Goal: Information Seeking & Learning: Find specific page/section

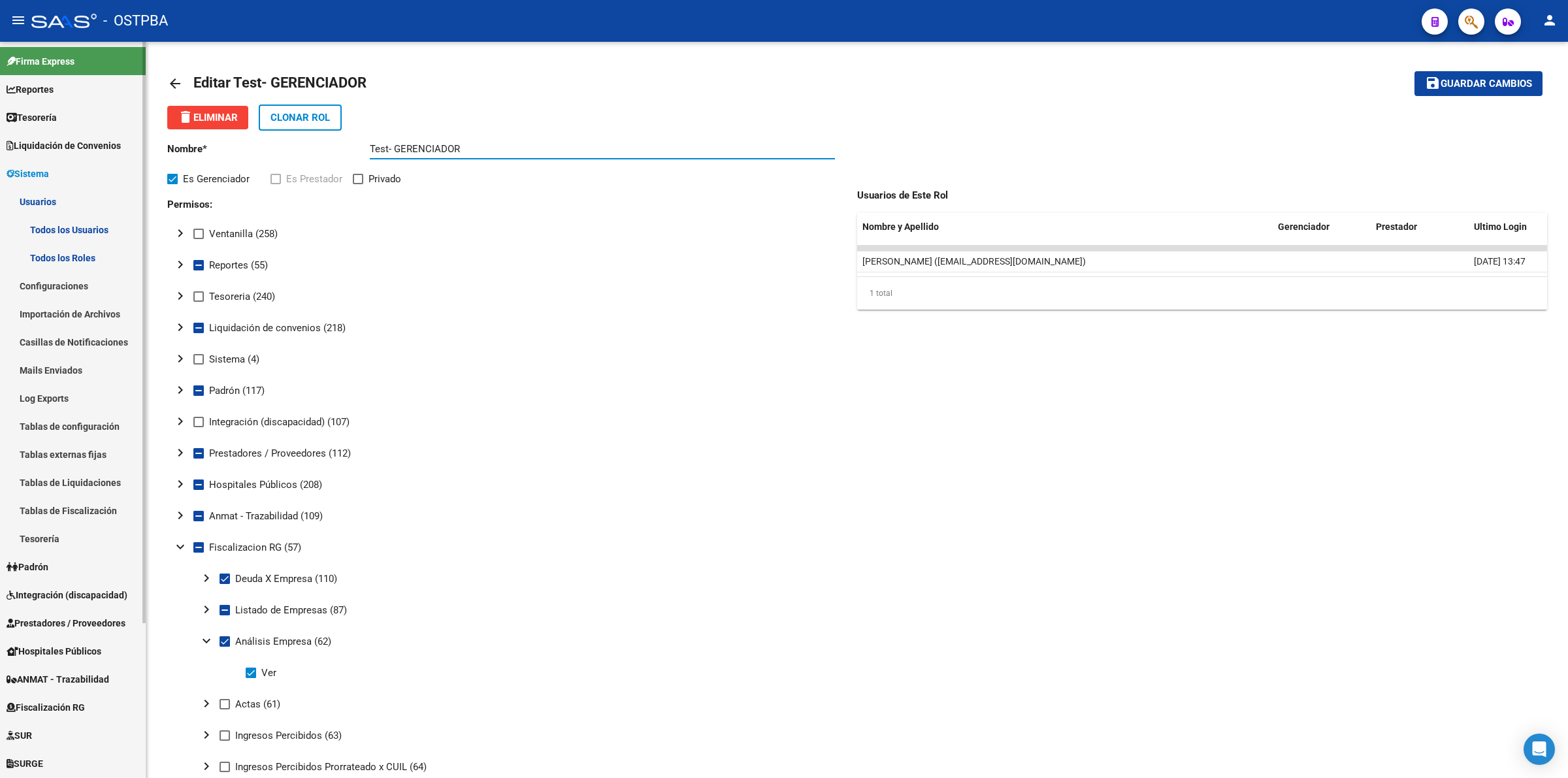
drag, startPoint x: 501, startPoint y: 146, endPoint x: 131, endPoint y: 135, distance: 370.2
click at [131, 135] on mat-sidenav-container "Firma Express Reportes Tablero de Control Ingresos Percibidos Análisis de todos…" at bounding box center [784, 410] width 1568 height 737
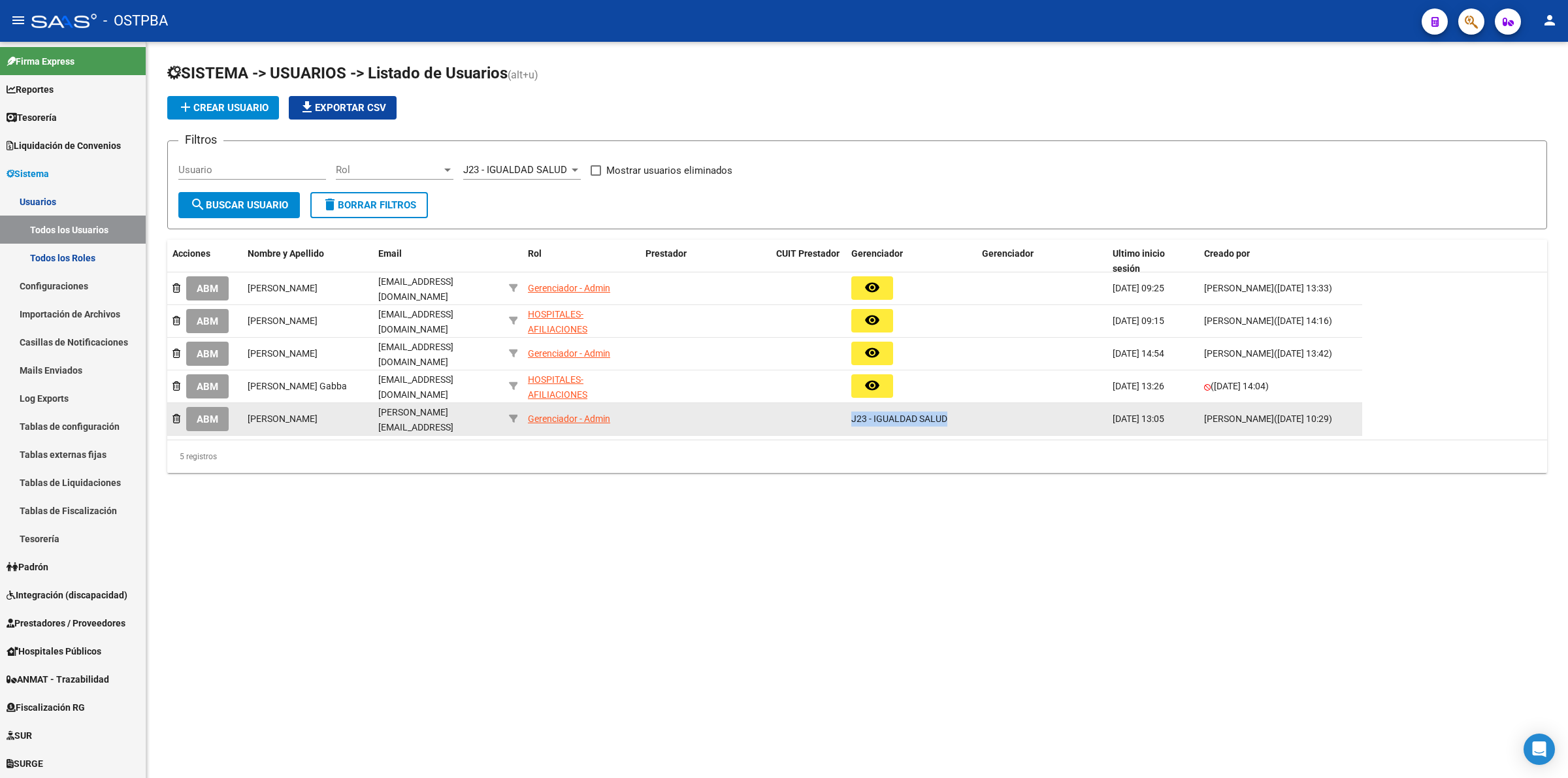
drag, startPoint x: 844, startPoint y: 413, endPoint x: 984, endPoint y: 410, distance: 140.0
click at [984, 410] on div "ABM [PERSON_NAME] [PERSON_NAME][EMAIL_ADDRESS][DOMAIN_NAME] Gerenciador - Admin…" at bounding box center [764, 419] width 1195 height 33
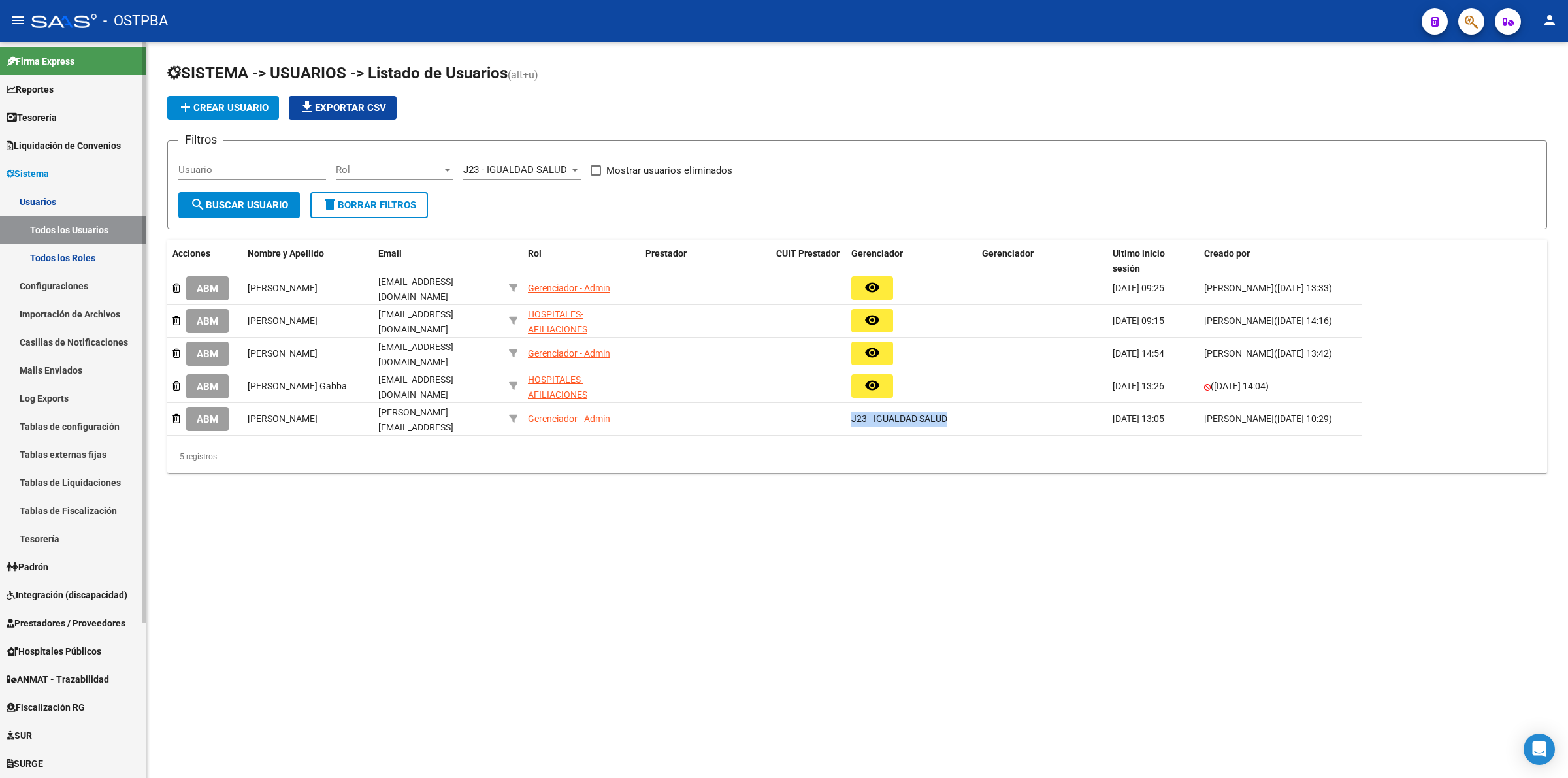
click at [74, 595] on span "Integración (discapacidad)" at bounding box center [67, 595] width 121 height 14
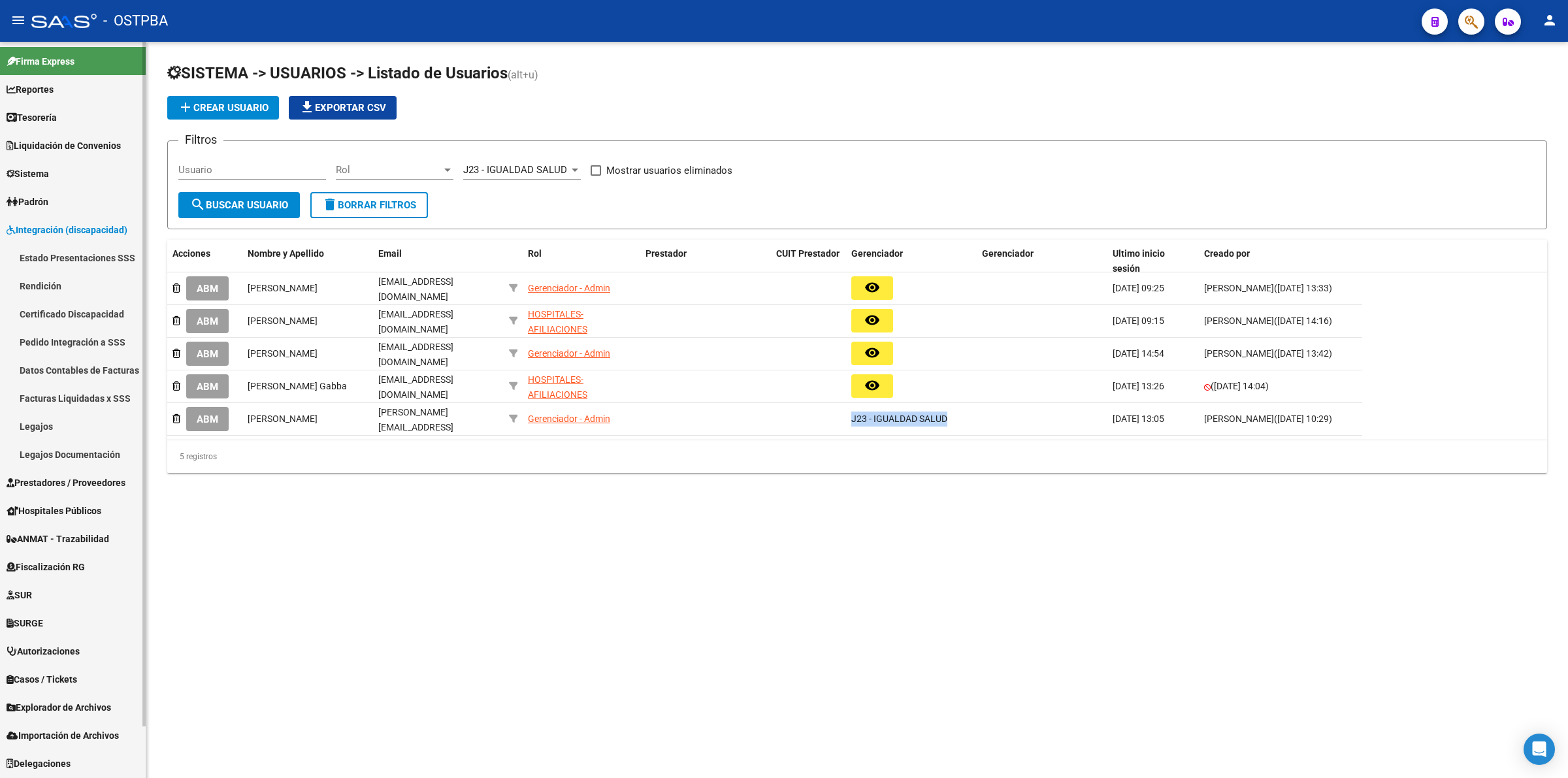
click at [66, 485] on span "Prestadores / Proveedores" at bounding box center [66, 482] width 119 height 14
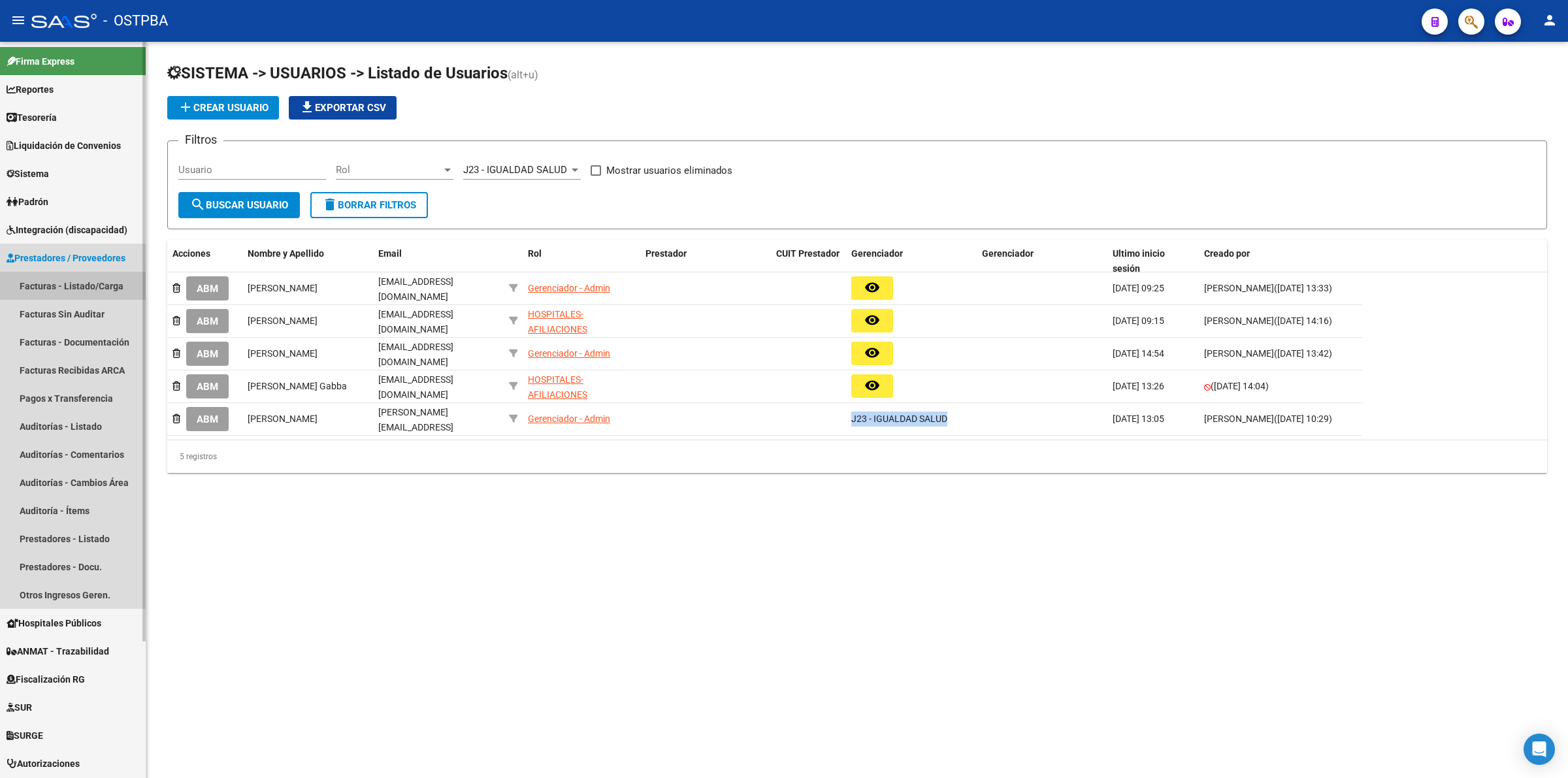
click at [106, 279] on link "Facturas - Listado/Carga" at bounding box center [73, 286] width 146 height 28
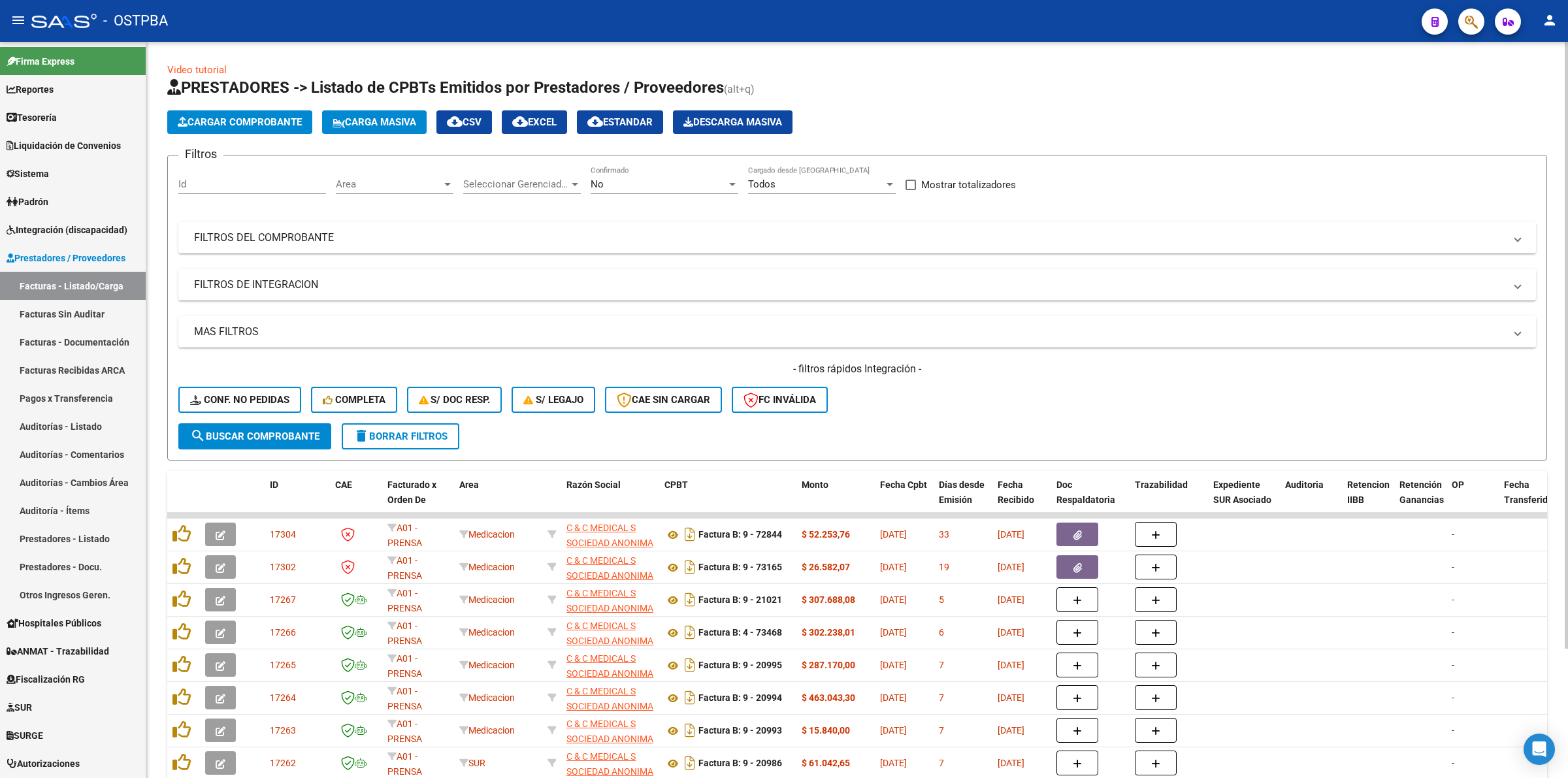
click at [739, 174] on div "Filtros Id Area Area Seleccionar Gerenciador Seleccionar Gerenciador No Confirm…" at bounding box center [857, 294] width 1358 height 257
click at [730, 180] on div at bounding box center [733, 184] width 12 height 10
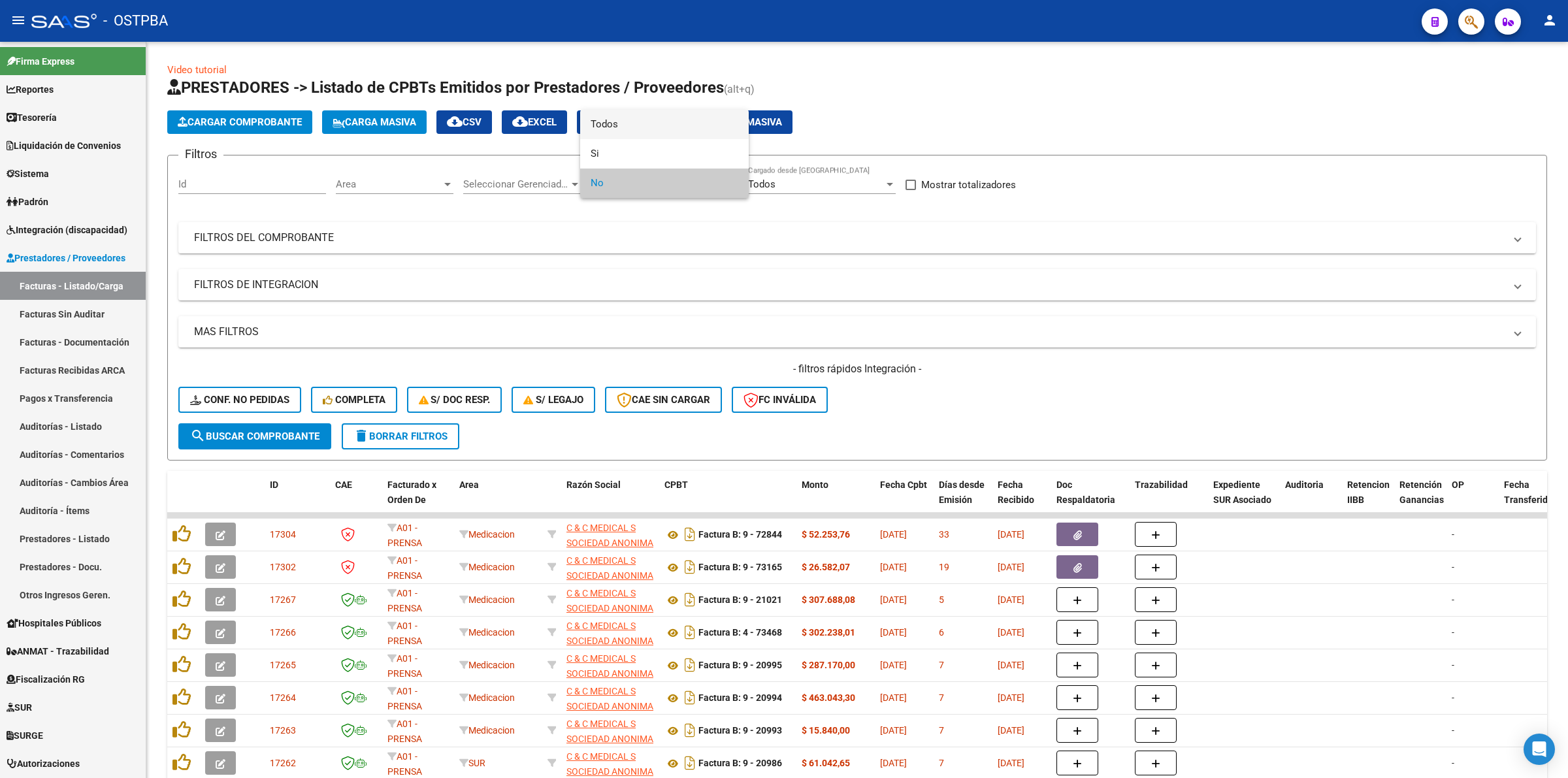
click at [712, 113] on span "Todos" at bounding box center [664, 124] width 147 height 30
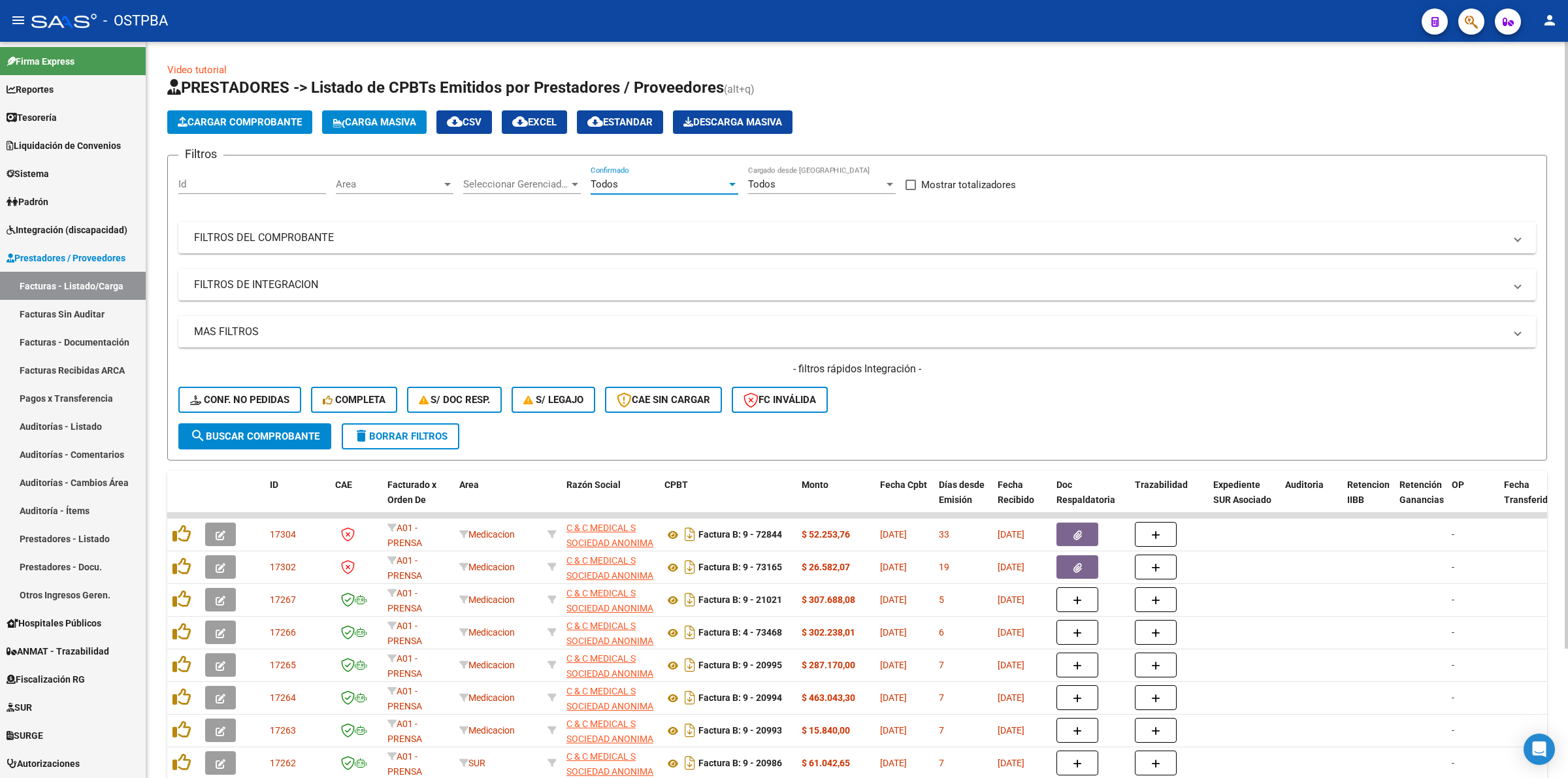
click at [573, 179] on div at bounding box center [575, 184] width 12 height 10
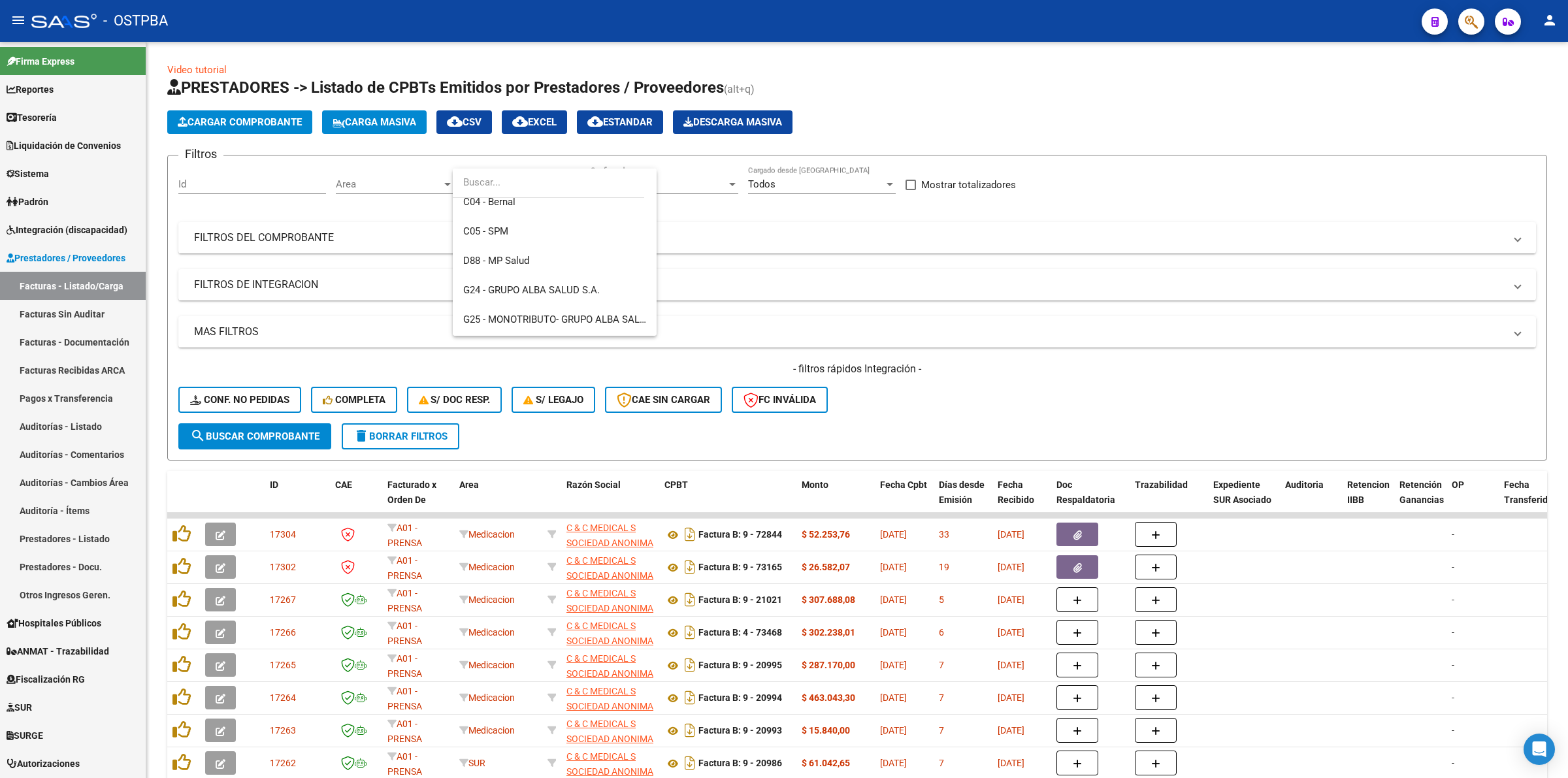
scroll to position [136, 0]
click at [902, 279] on div at bounding box center [784, 389] width 1568 height 778
click at [418, 181] on span "Area" at bounding box center [388, 184] width 106 height 12
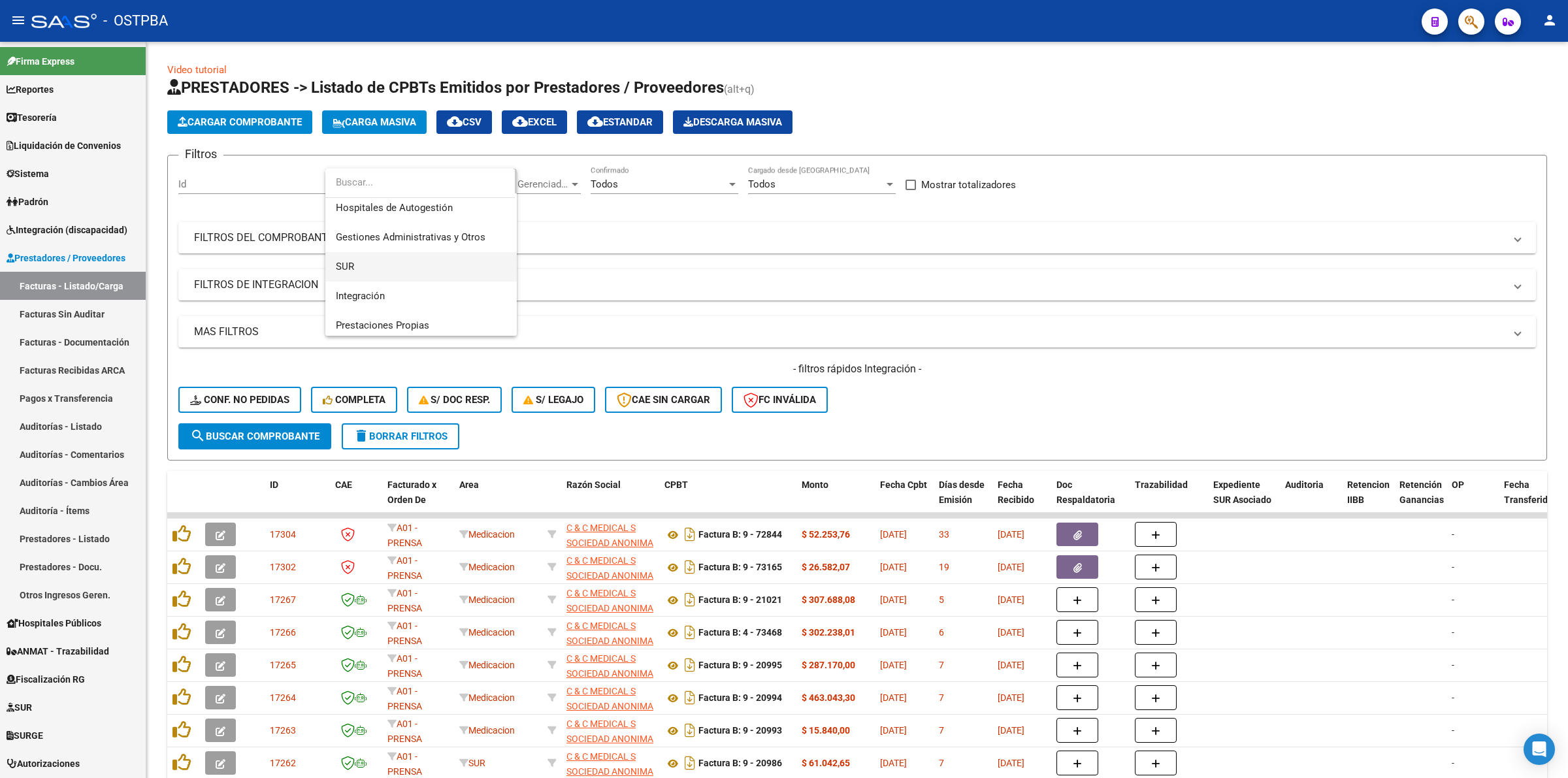
scroll to position [38, 0]
click at [379, 295] on span "Integración" at bounding box center [360, 292] width 49 height 12
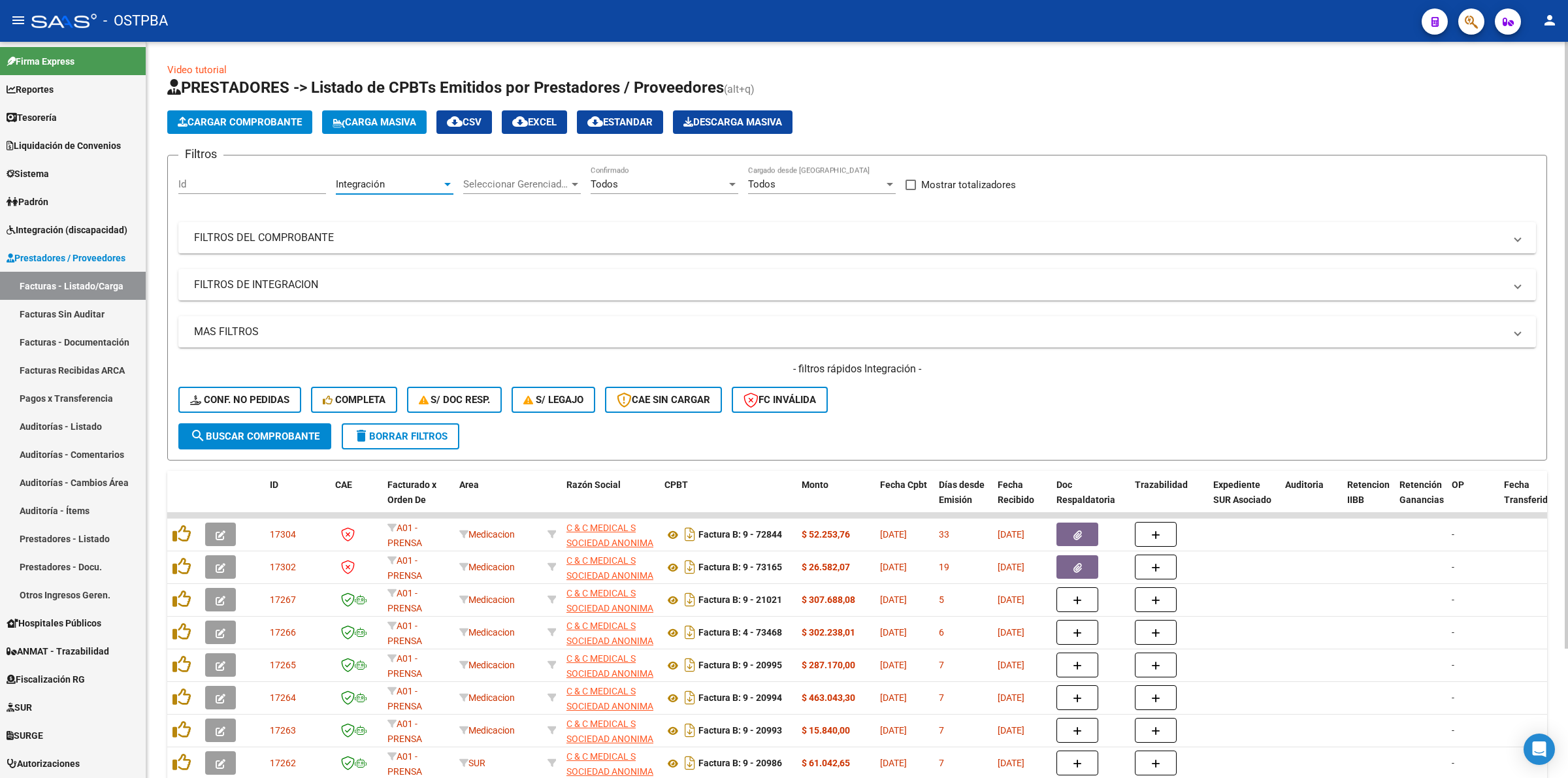
click at [278, 430] on span "search Buscar Comprobante" at bounding box center [255, 436] width 130 height 12
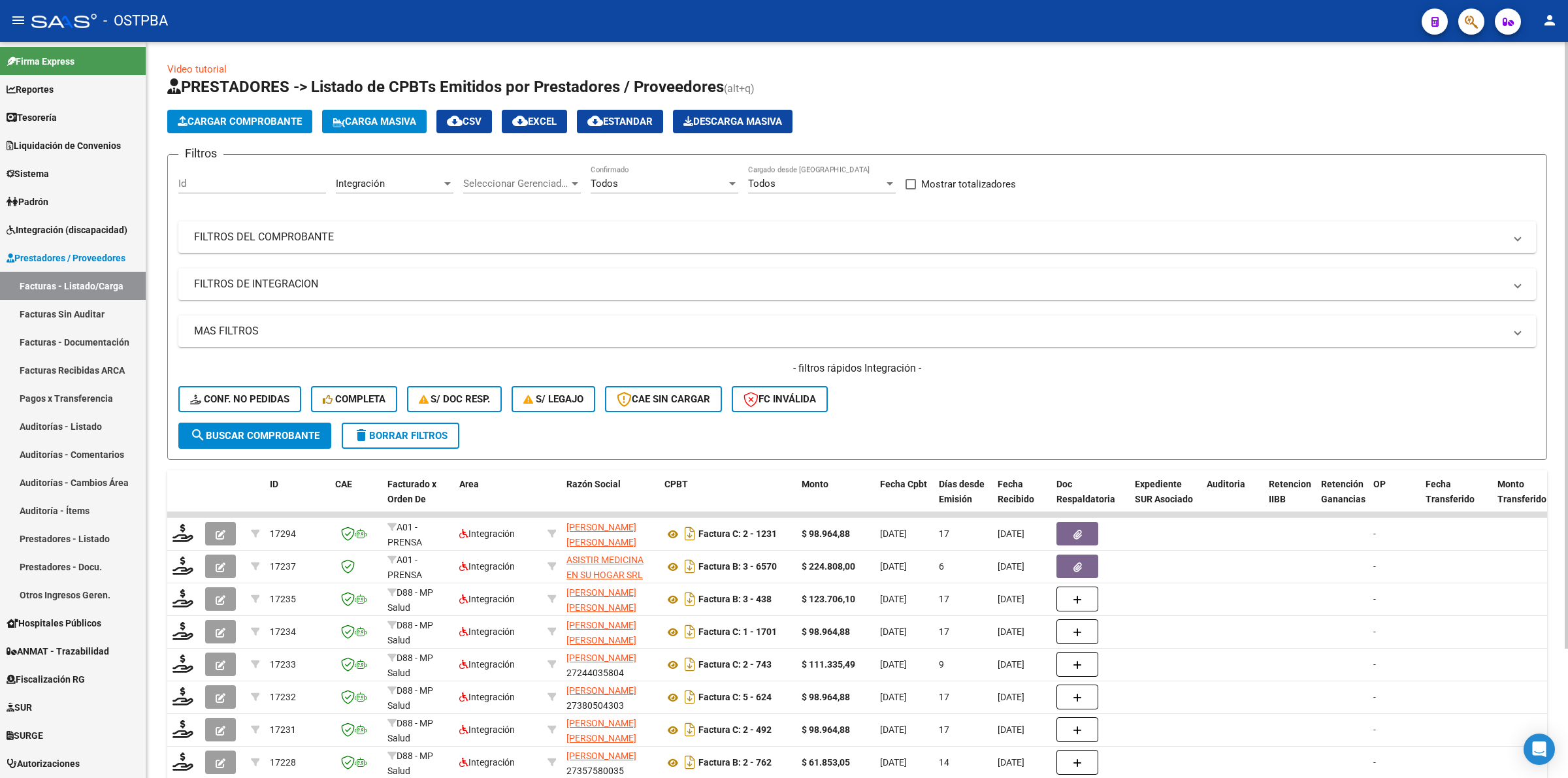
scroll to position [0, 0]
click at [427, 182] on div "Integración" at bounding box center [388, 184] width 106 height 12
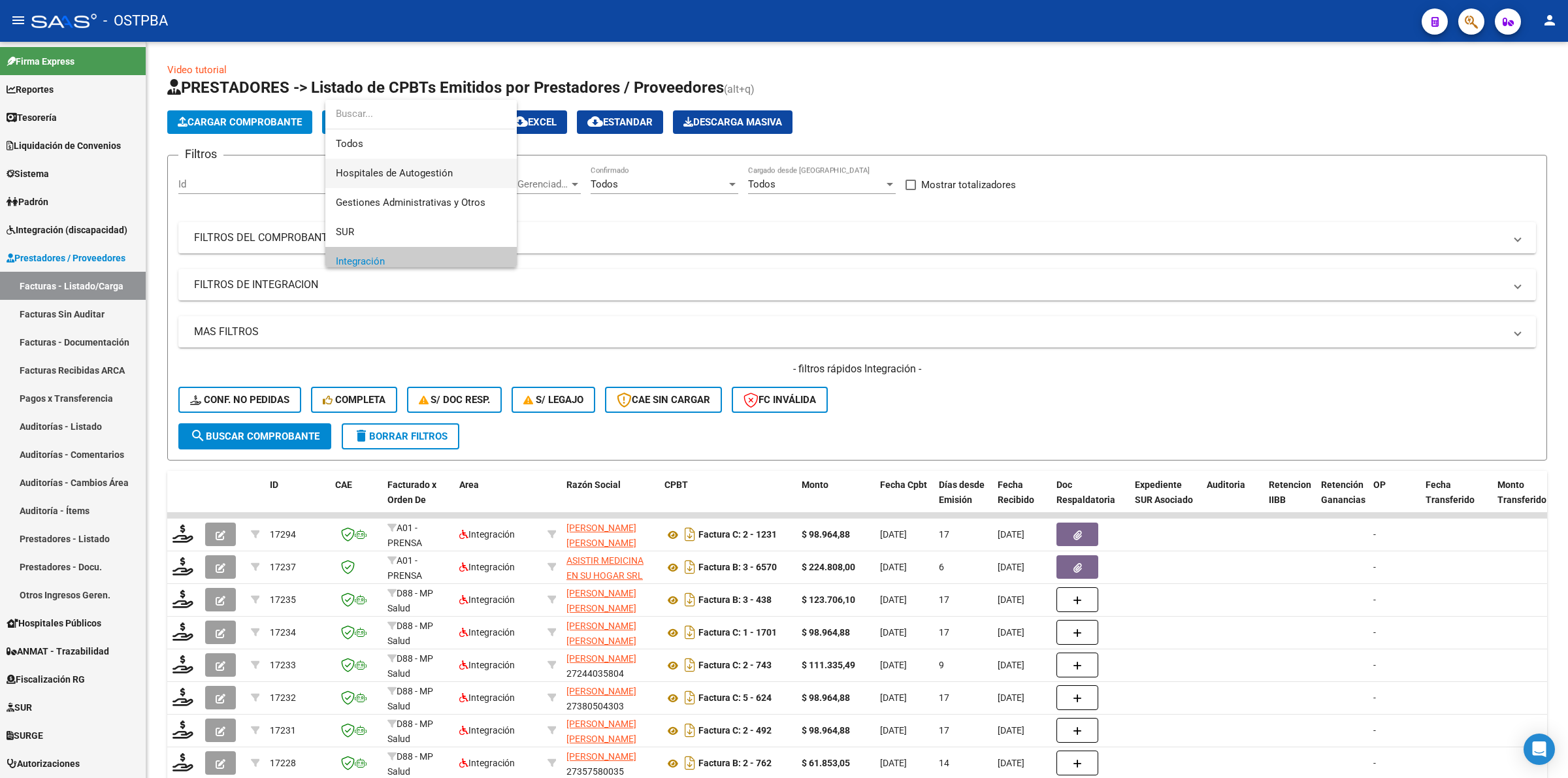
click at [465, 179] on span "Hospitales de Autogestión" at bounding box center [421, 173] width 170 height 30
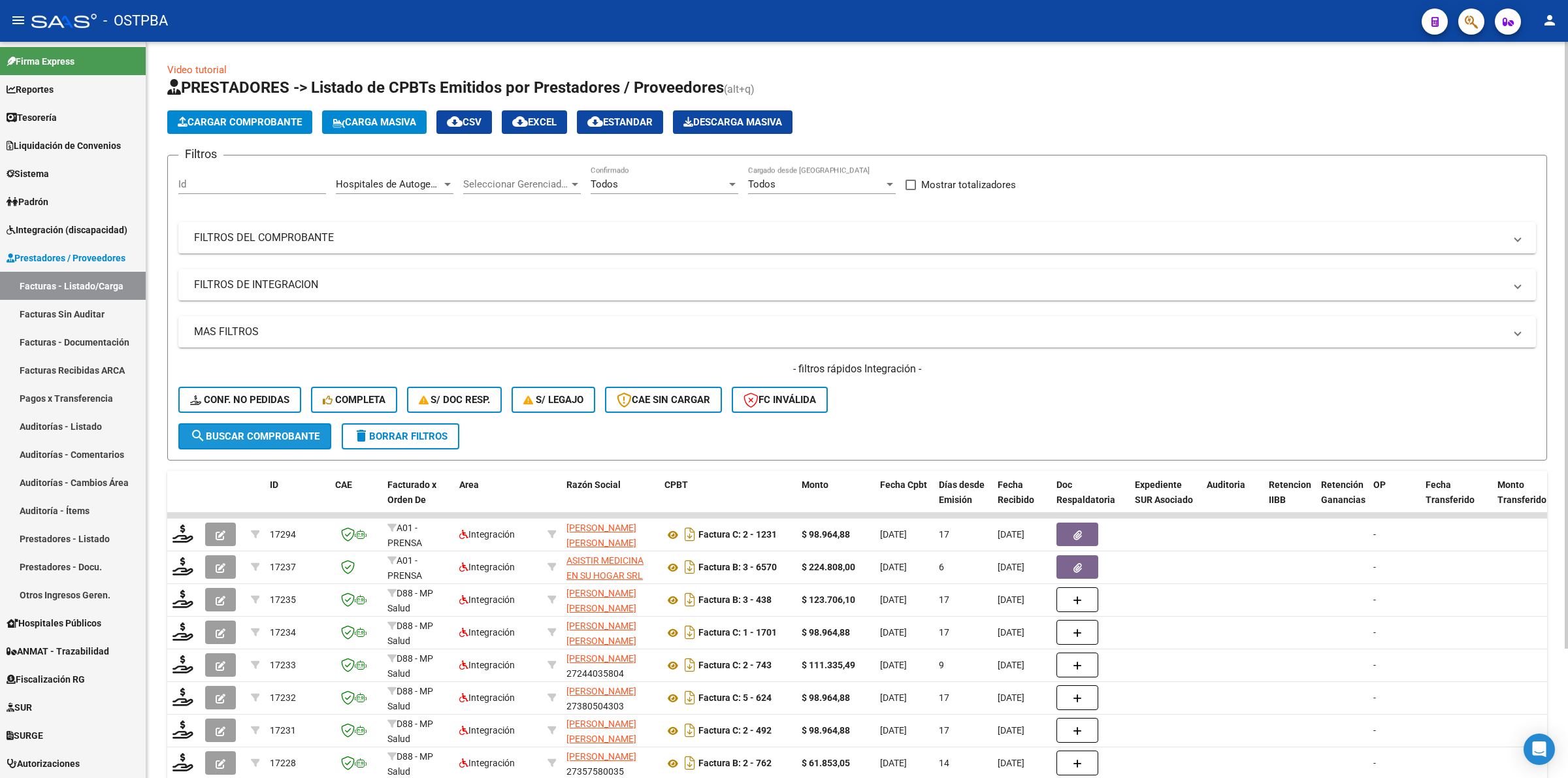
click at [276, 430] on span "search Buscar Comprobante" at bounding box center [255, 436] width 130 height 12
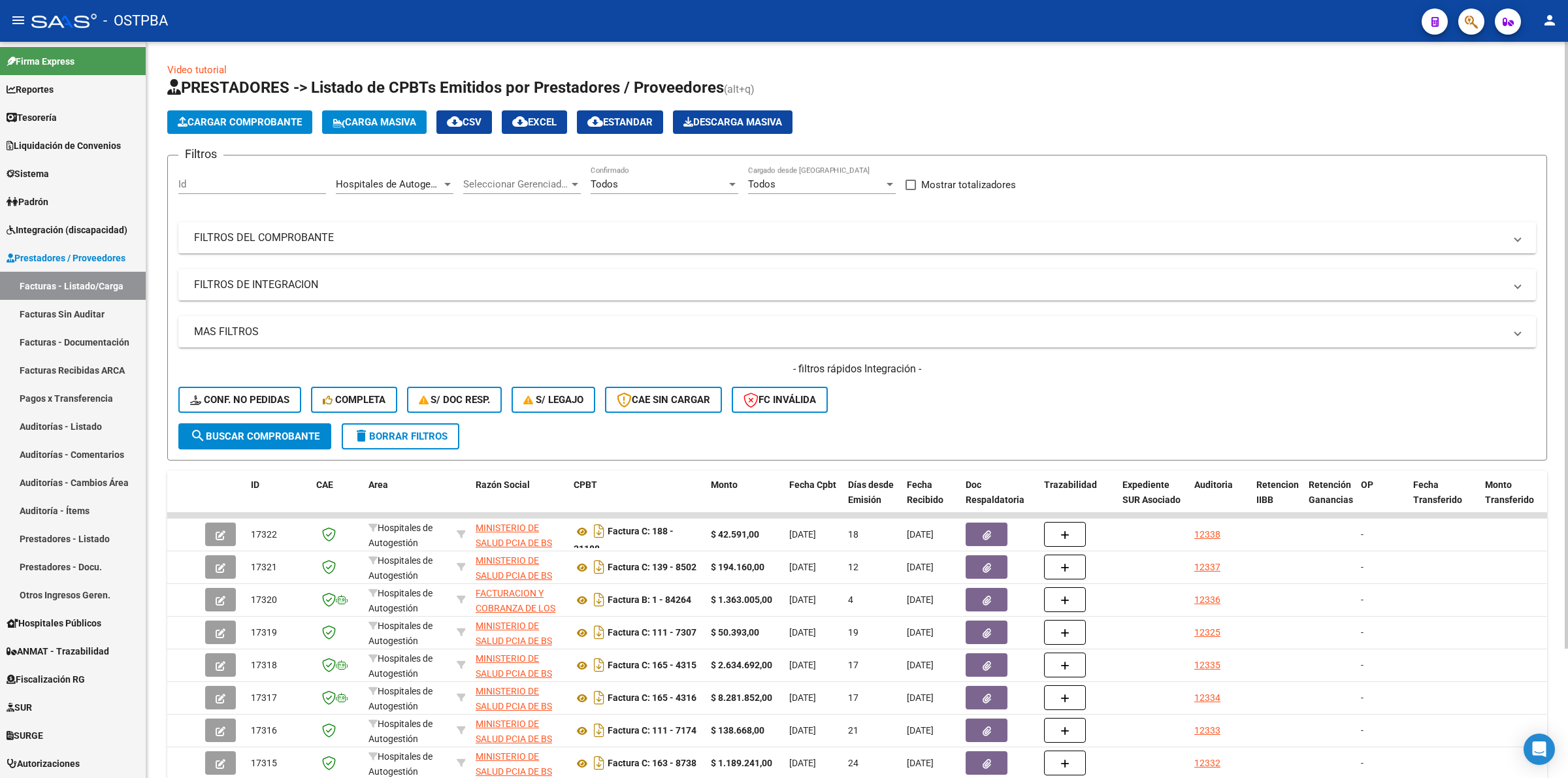
click at [423, 182] on span "Hospitales de Autogestión" at bounding box center [394, 184] width 117 height 12
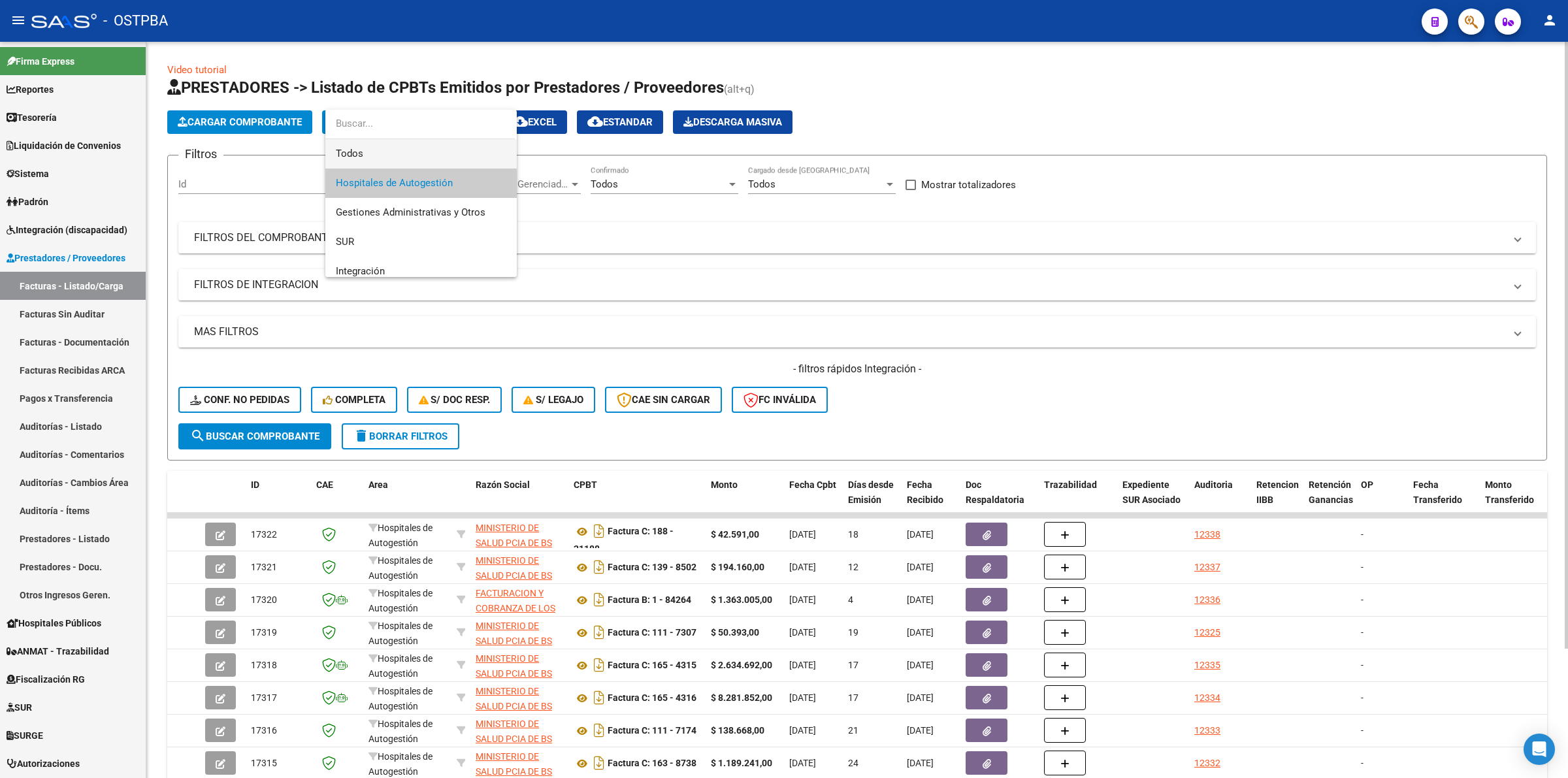
click at [418, 158] on span "Todos" at bounding box center [421, 154] width 170 height 30
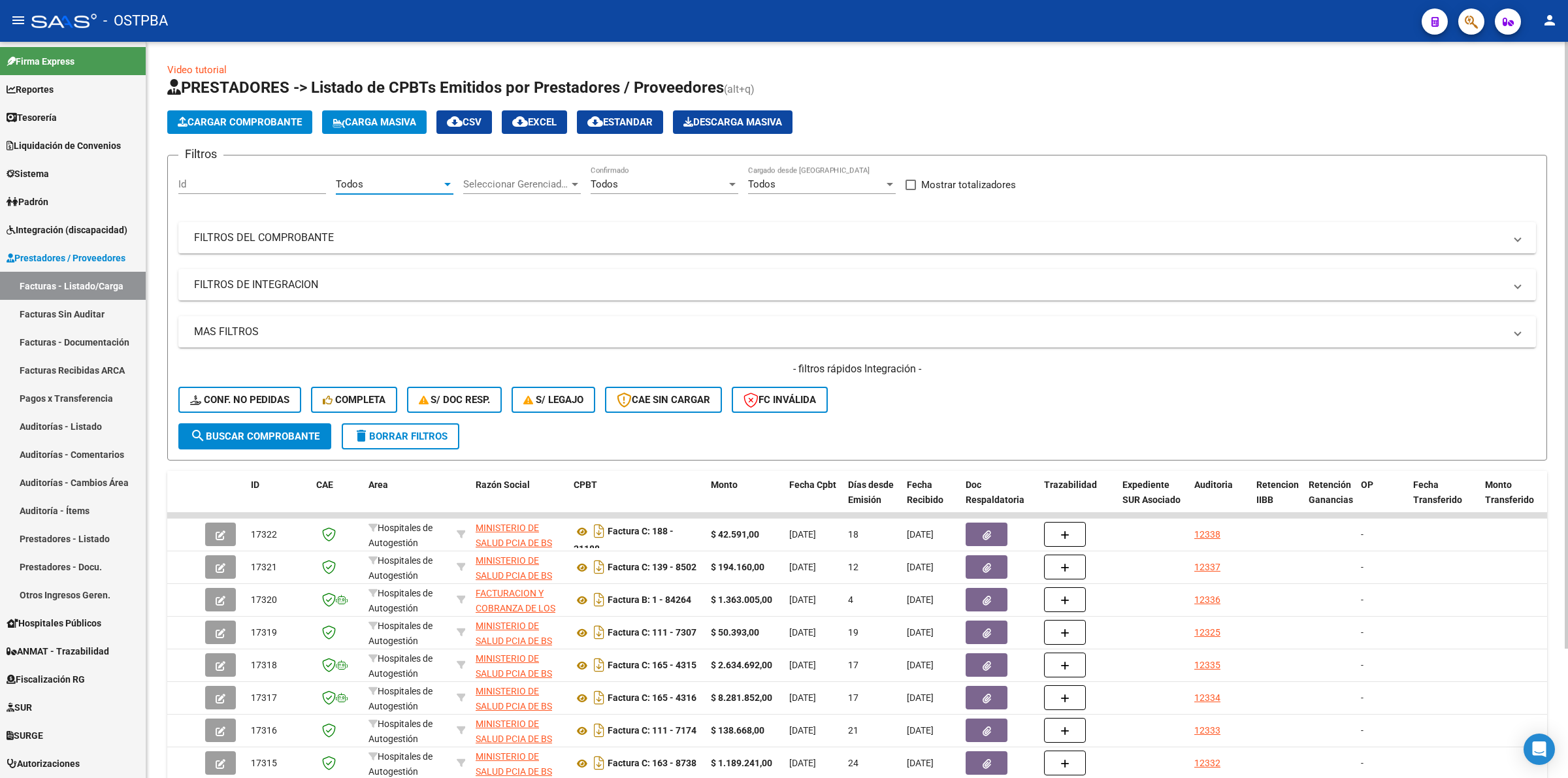
click at [301, 431] on span "search Buscar Comprobante" at bounding box center [255, 436] width 130 height 12
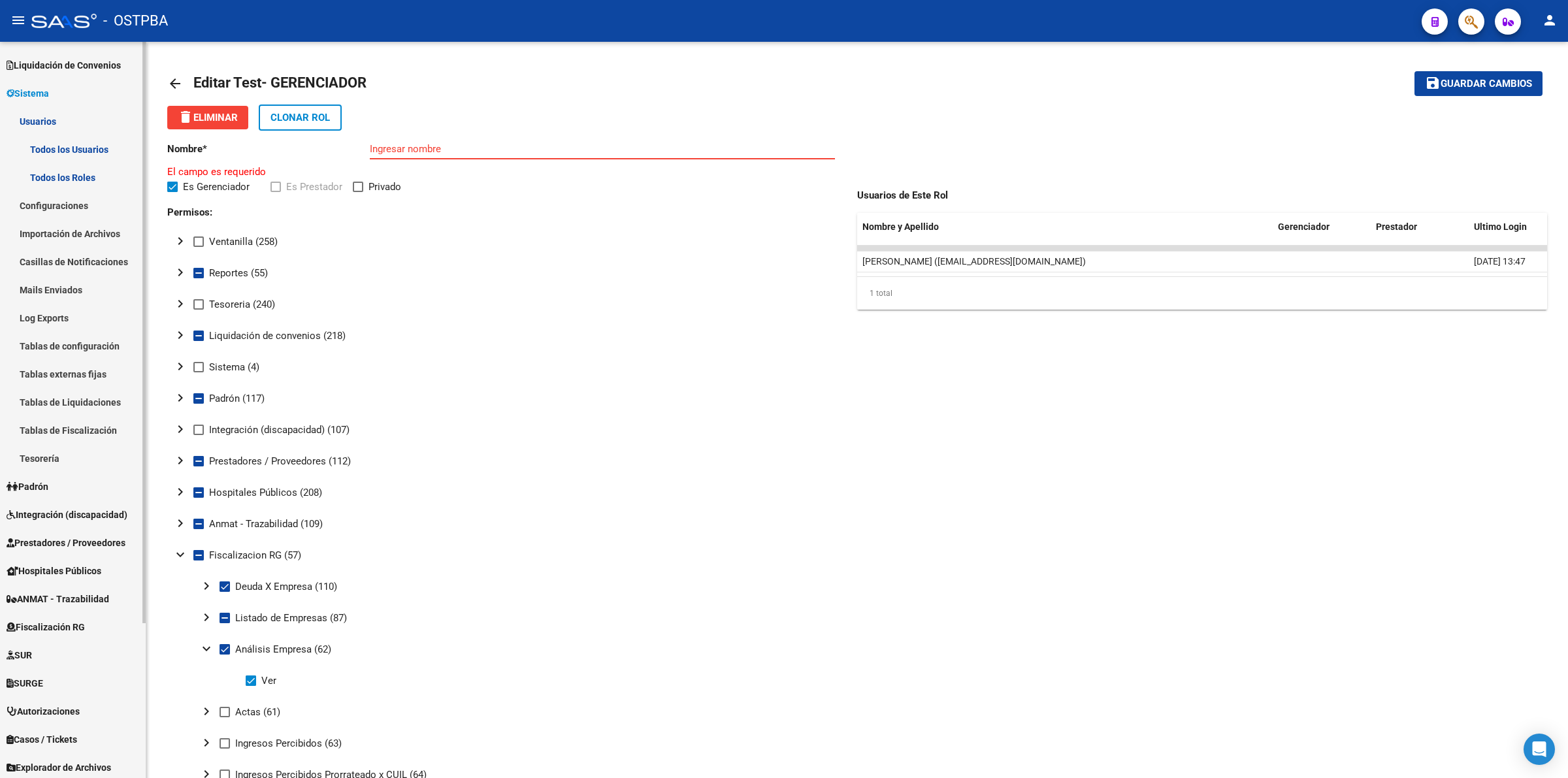
scroll to position [195, 0]
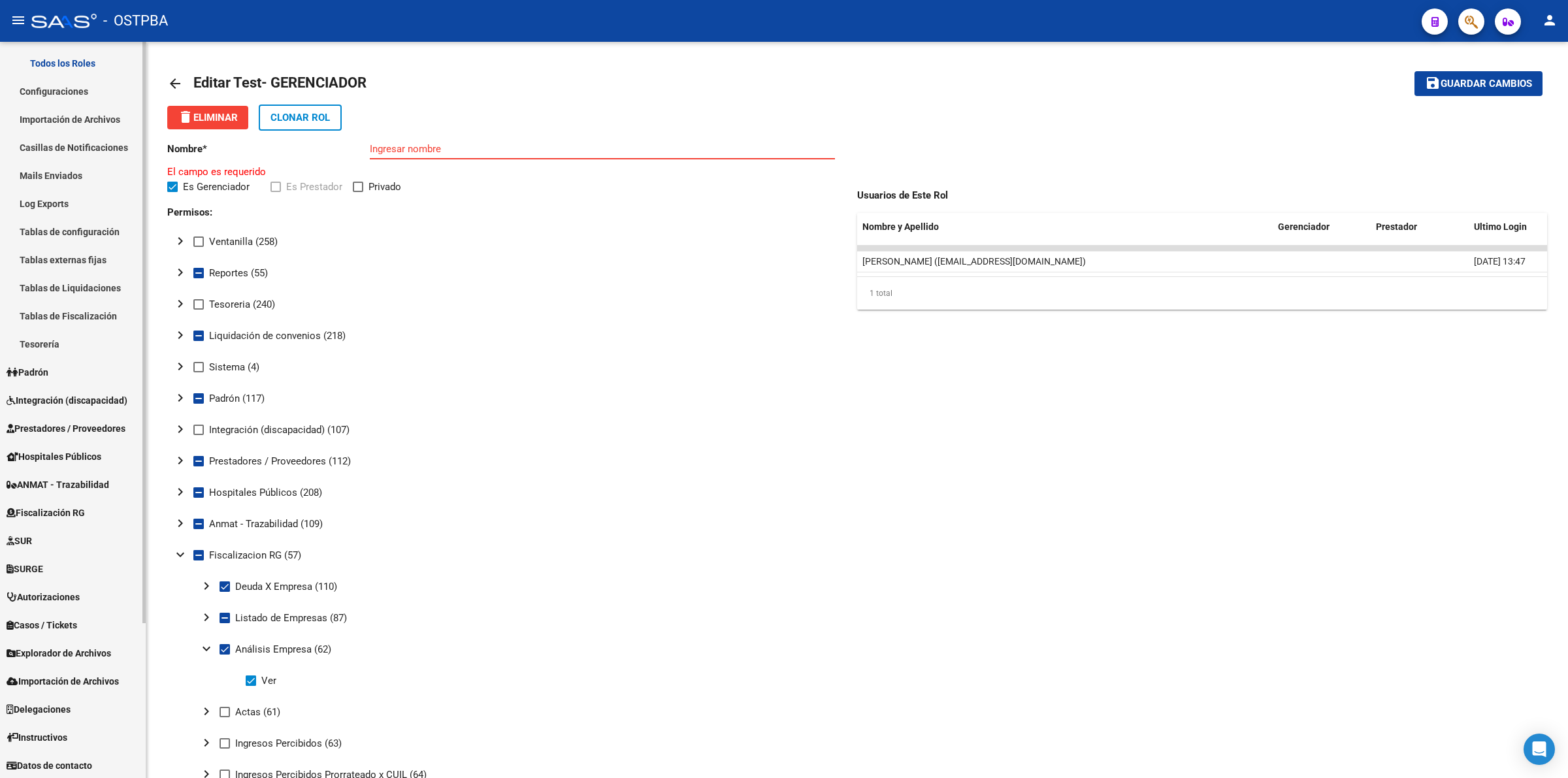
click at [67, 511] on span "Fiscalización RG" at bounding box center [46, 513] width 79 height 14
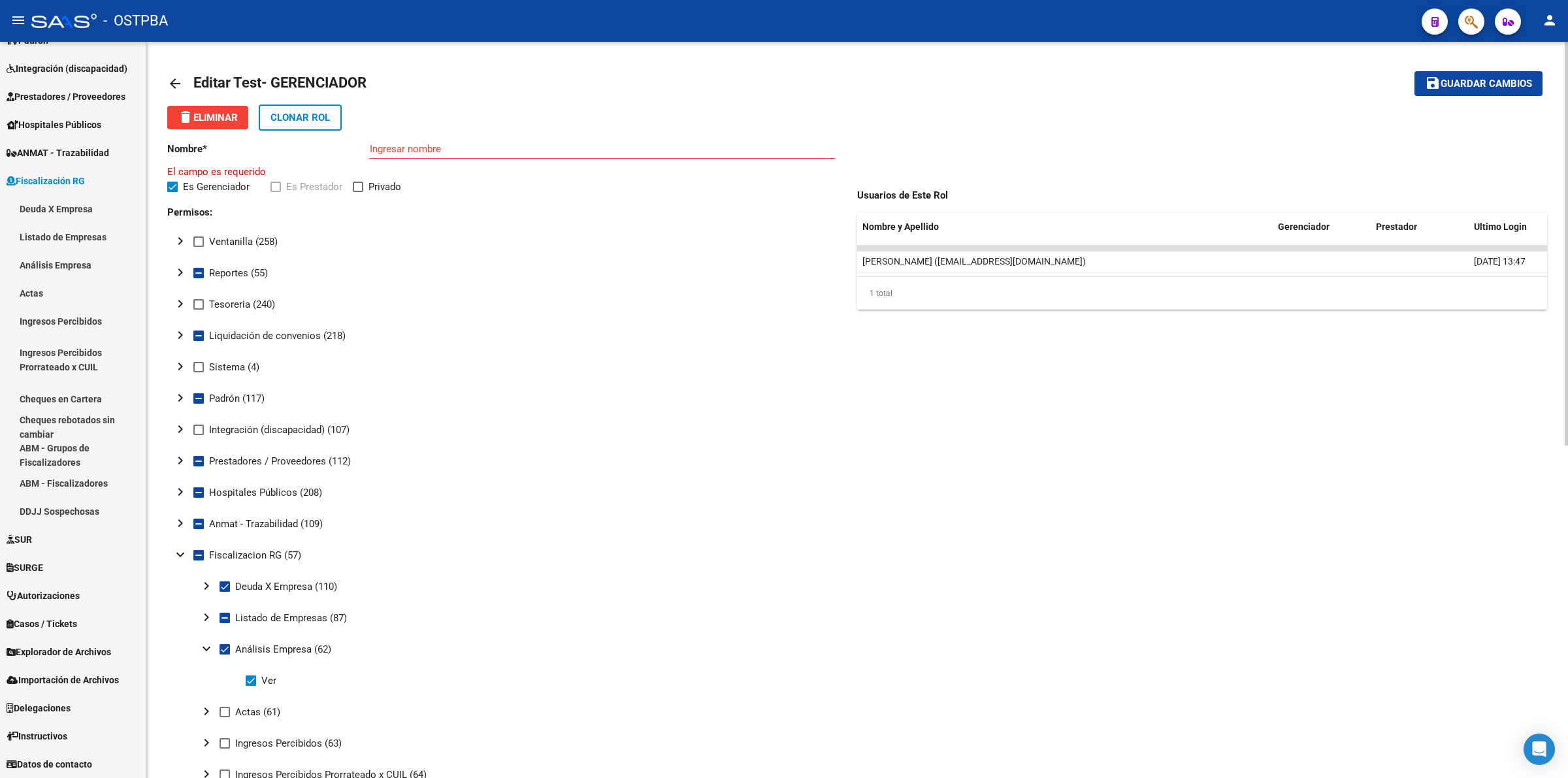
scroll to position [160, 0]
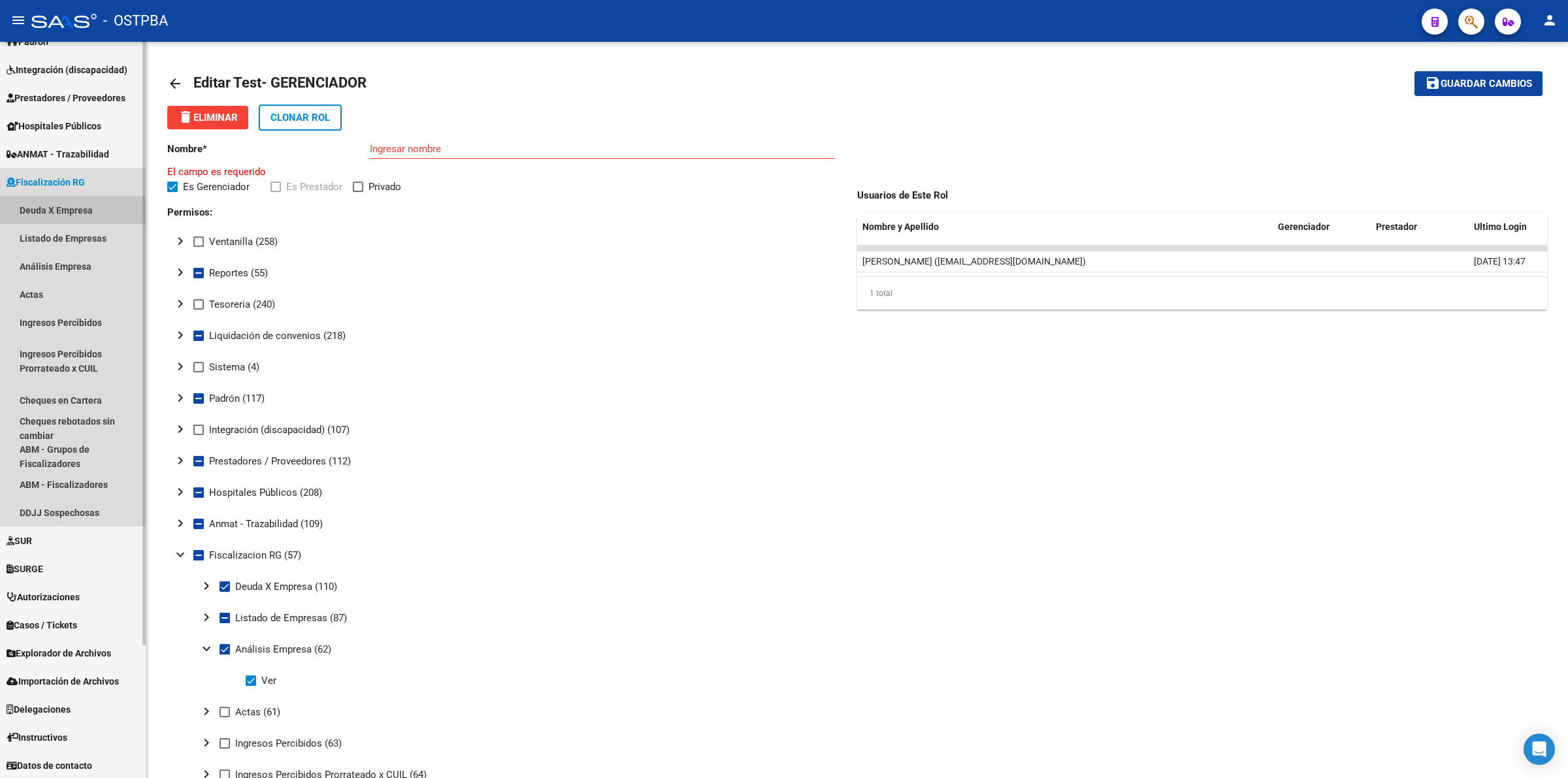
click at [64, 210] on link "Deuda X Empresa" at bounding box center [73, 210] width 146 height 28
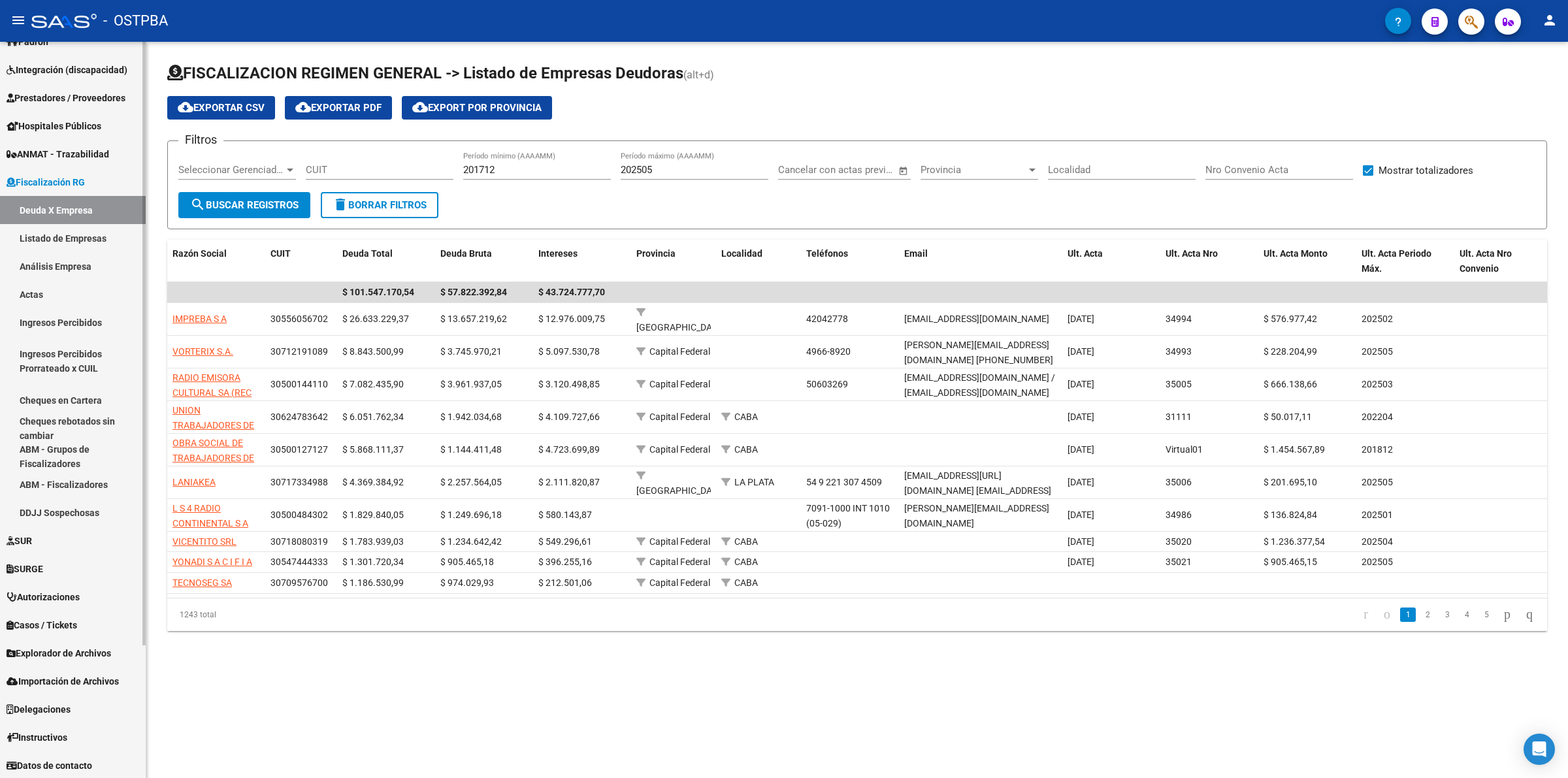
click at [69, 257] on link "Análisis Empresa" at bounding box center [73, 266] width 146 height 28
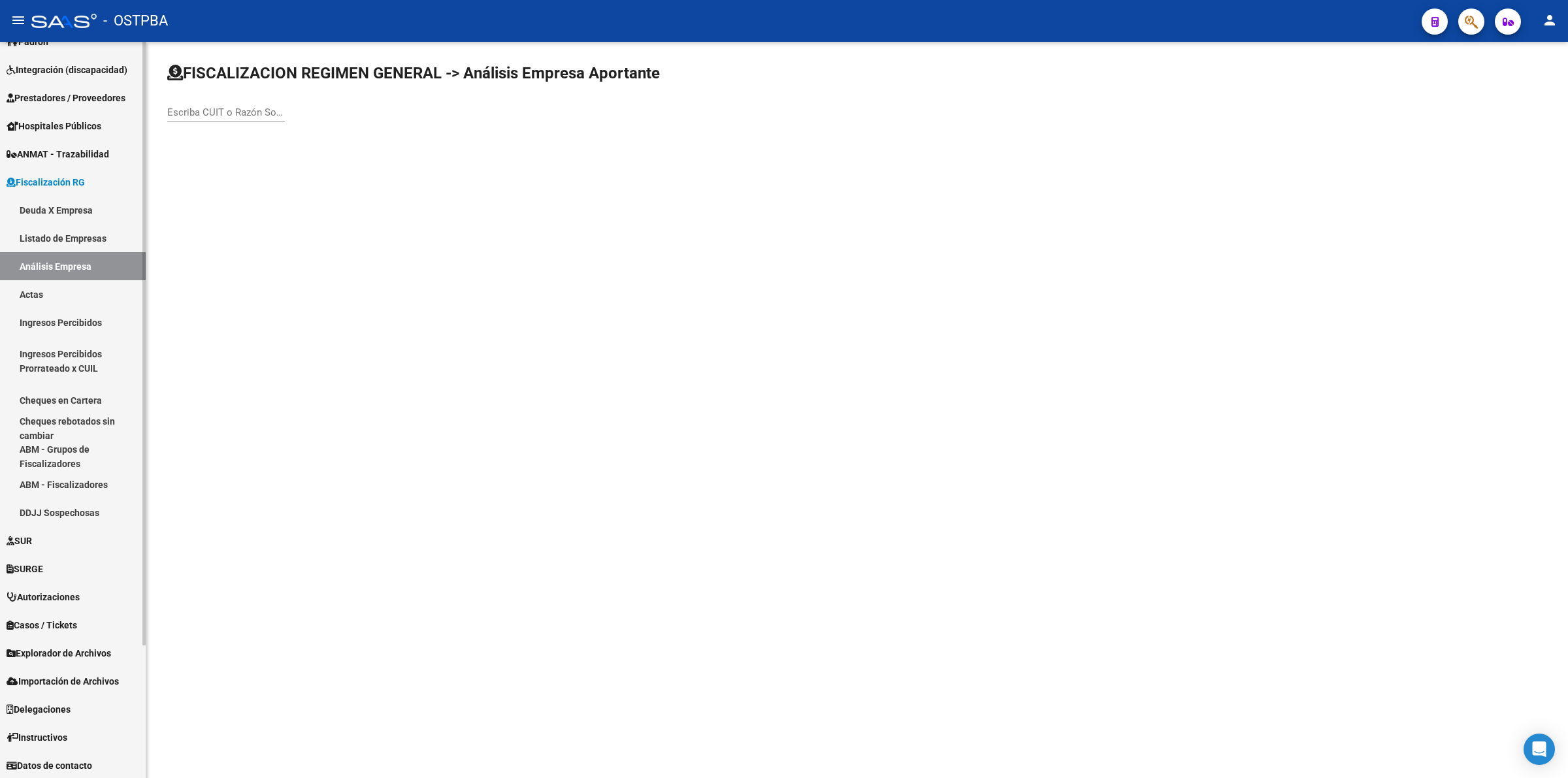
click at [69, 210] on link "Deuda X Empresa" at bounding box center [73, 210] width 146 height 28
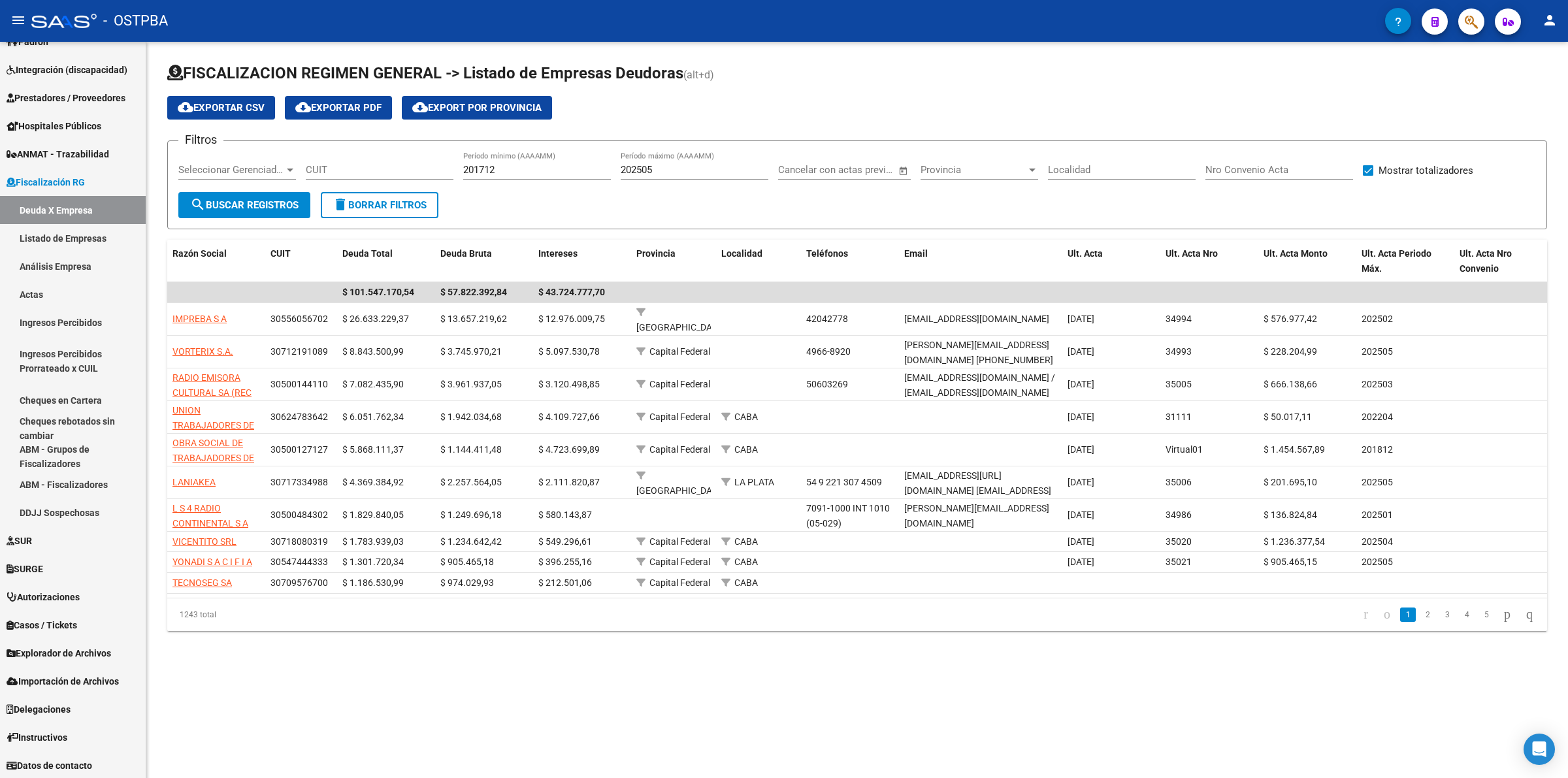
click at [266, 167] on span "Seleccionar Gerenciador" at bounding box center [231, 170] width 106 height 12
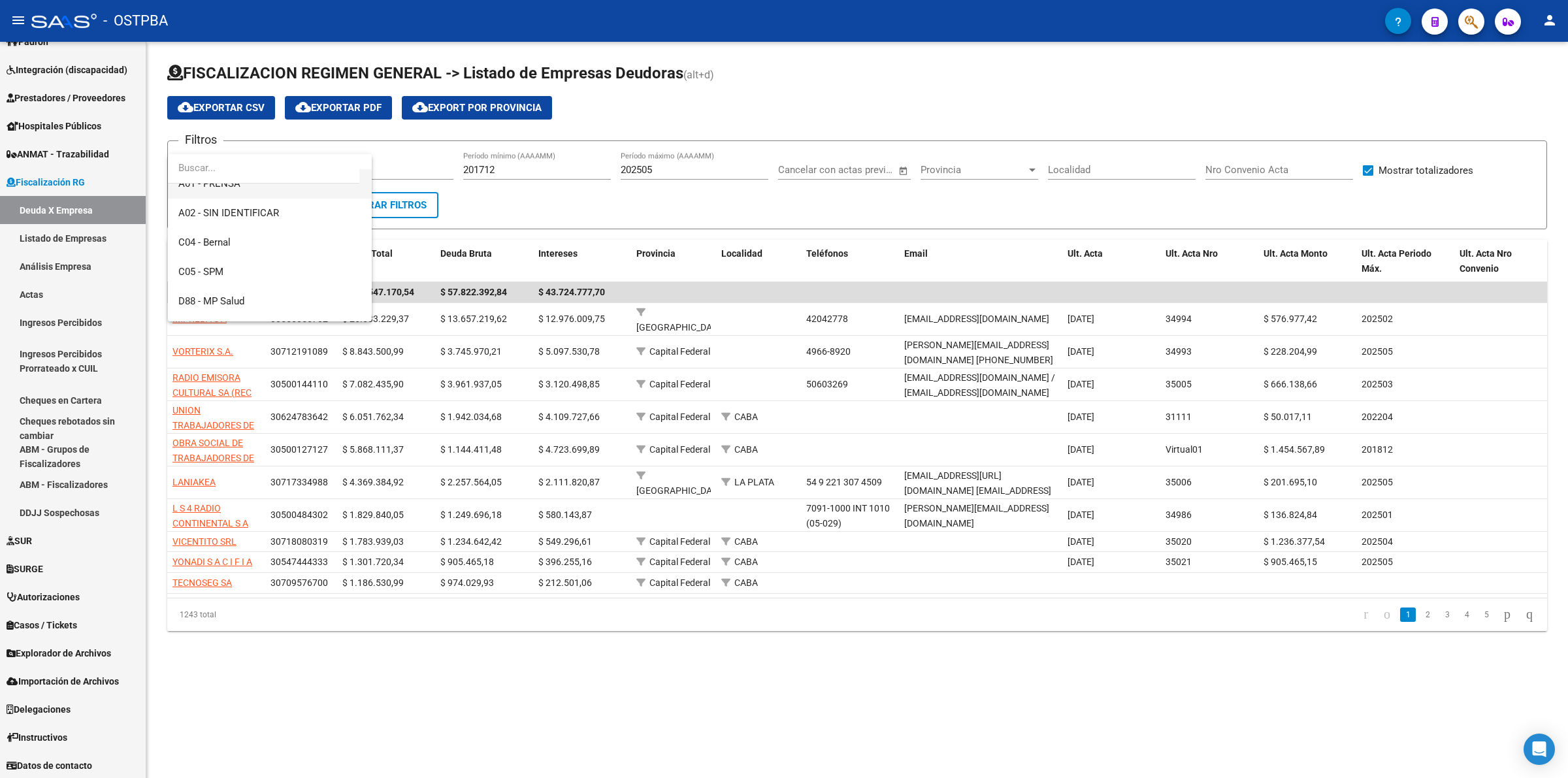
scroll to position [163, 0]
click at [259, 241] on span "G24 - GRUPO ALBA SALUD S.A." at bounding box center [247, 241] width 136 height 12
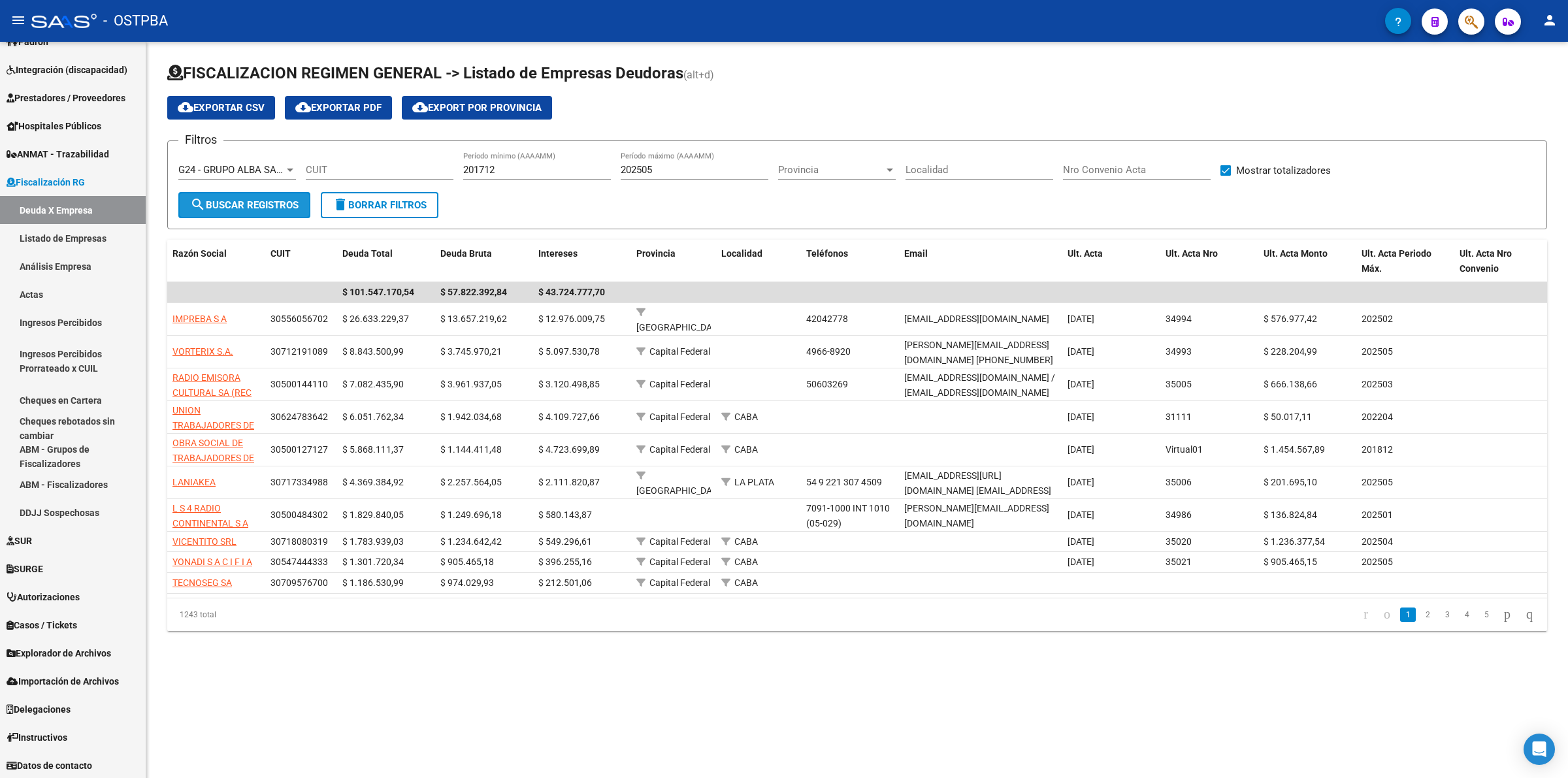
click at [279, 194] on button "search Buscar Registros" at bounding box center [244, 205] width 132 height 26
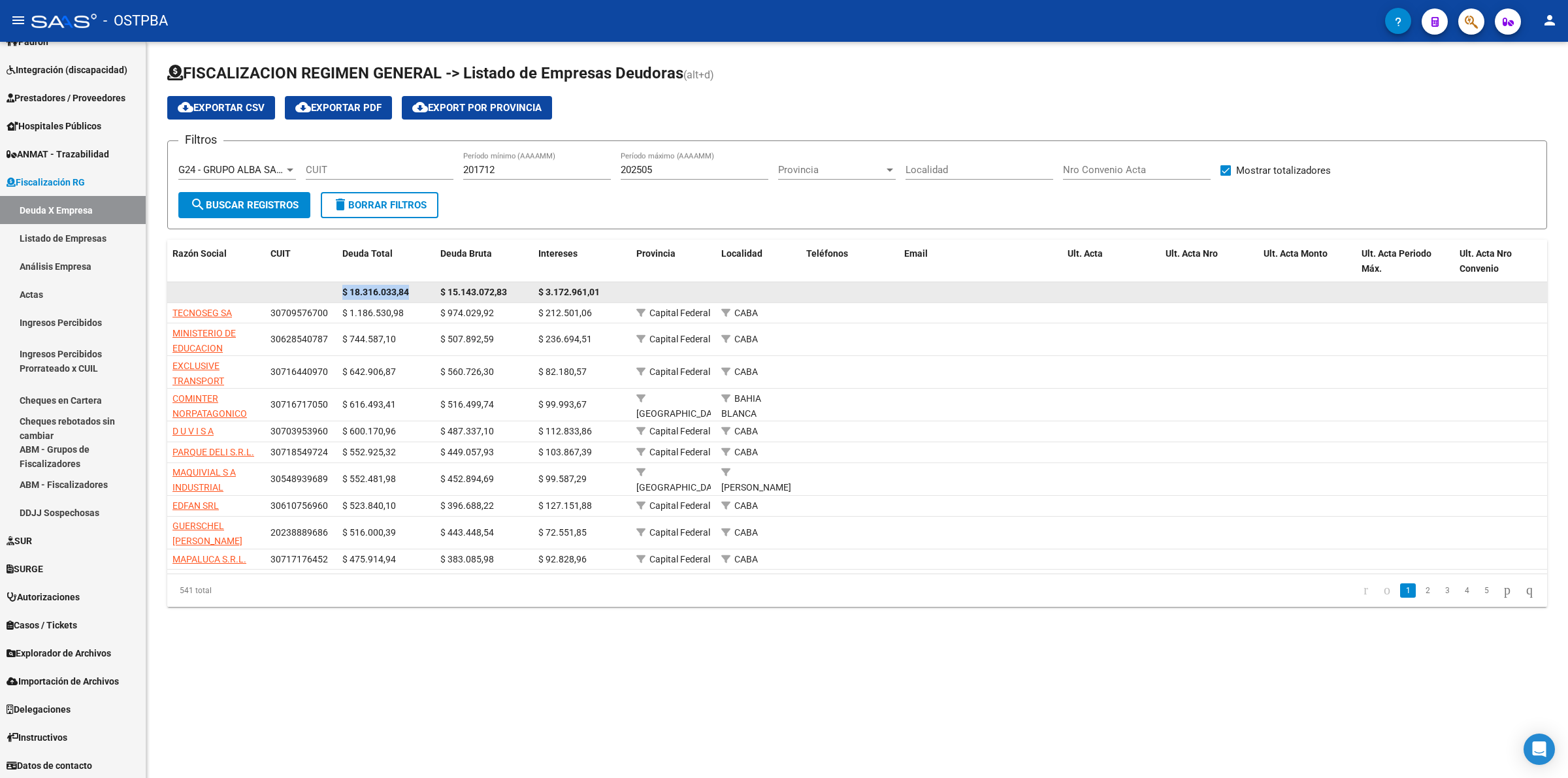
drag, startPoint x: 345, startPoint y: 291, endPoint x: 410, endPoint y: 290, distance: 65.0
click at [410, 290] on div "$ 18.316.033,84" at bounding box center [386, 293] width 87 height 15
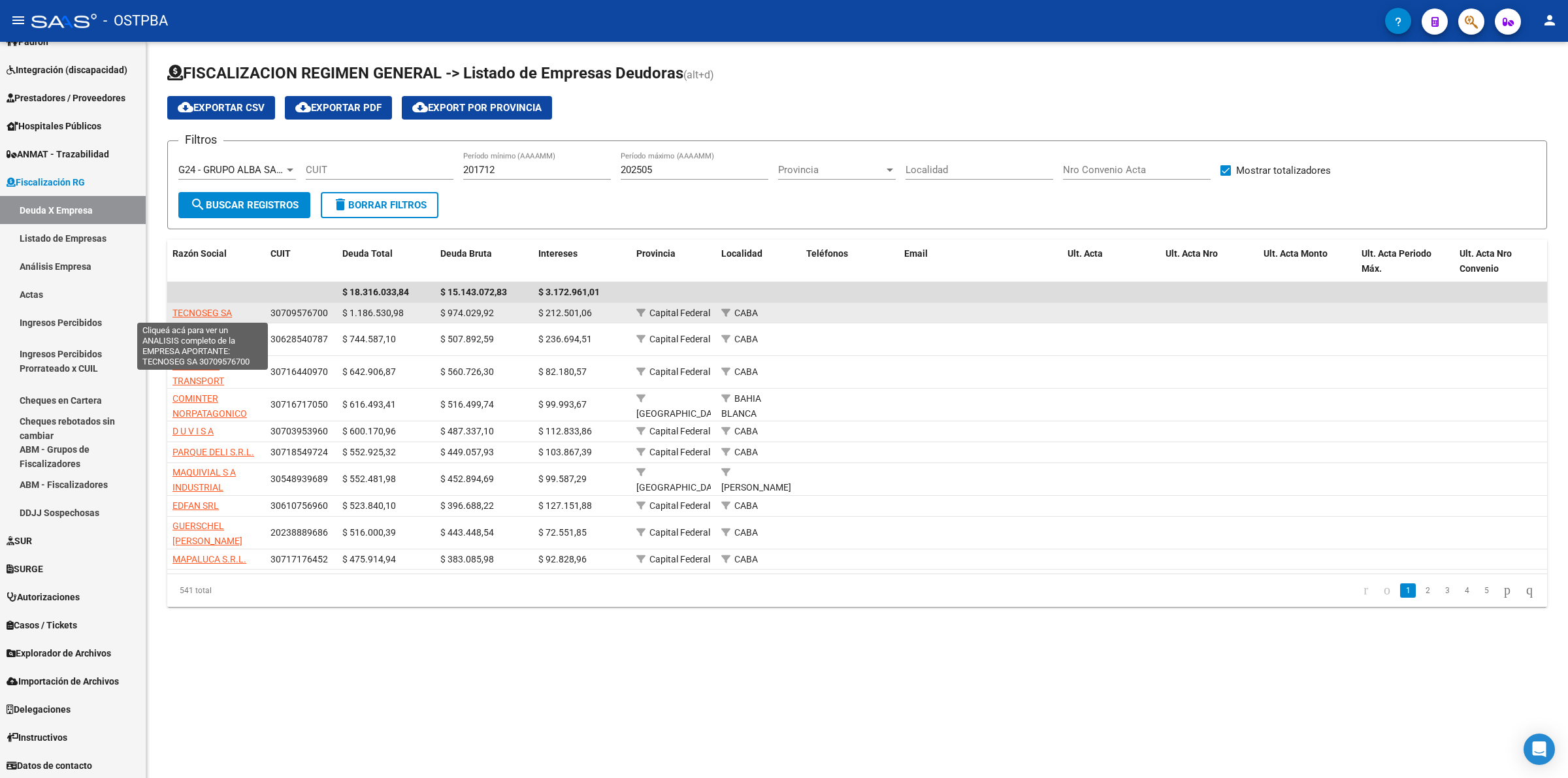
click at [190, 311] on span "TECNOSEG SA" at bounding box center [202, 313] width 59 height 10
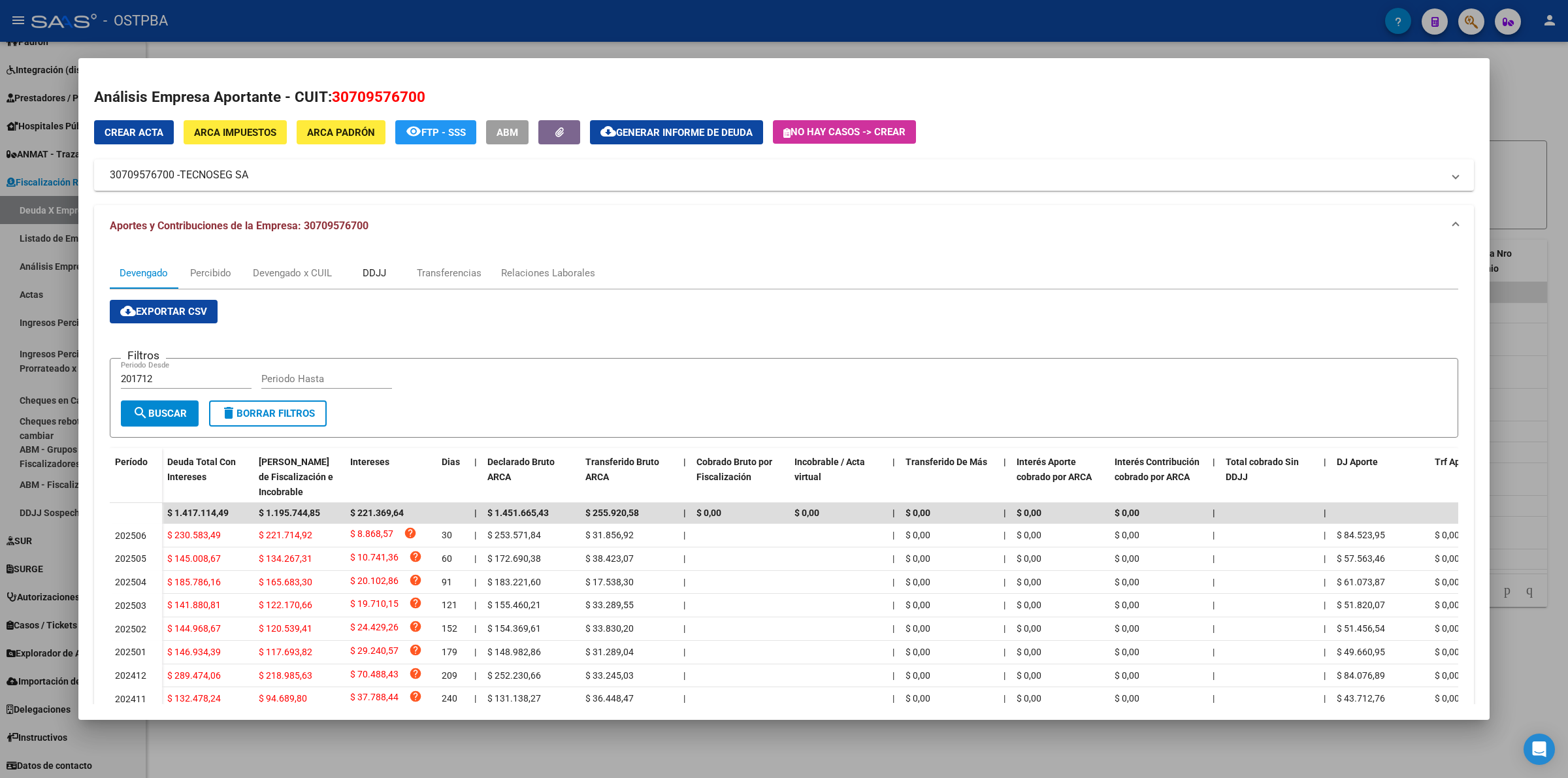
click at [380, 272] on div "DDJJ" at bounding box center [374, 273] width 24 height 14
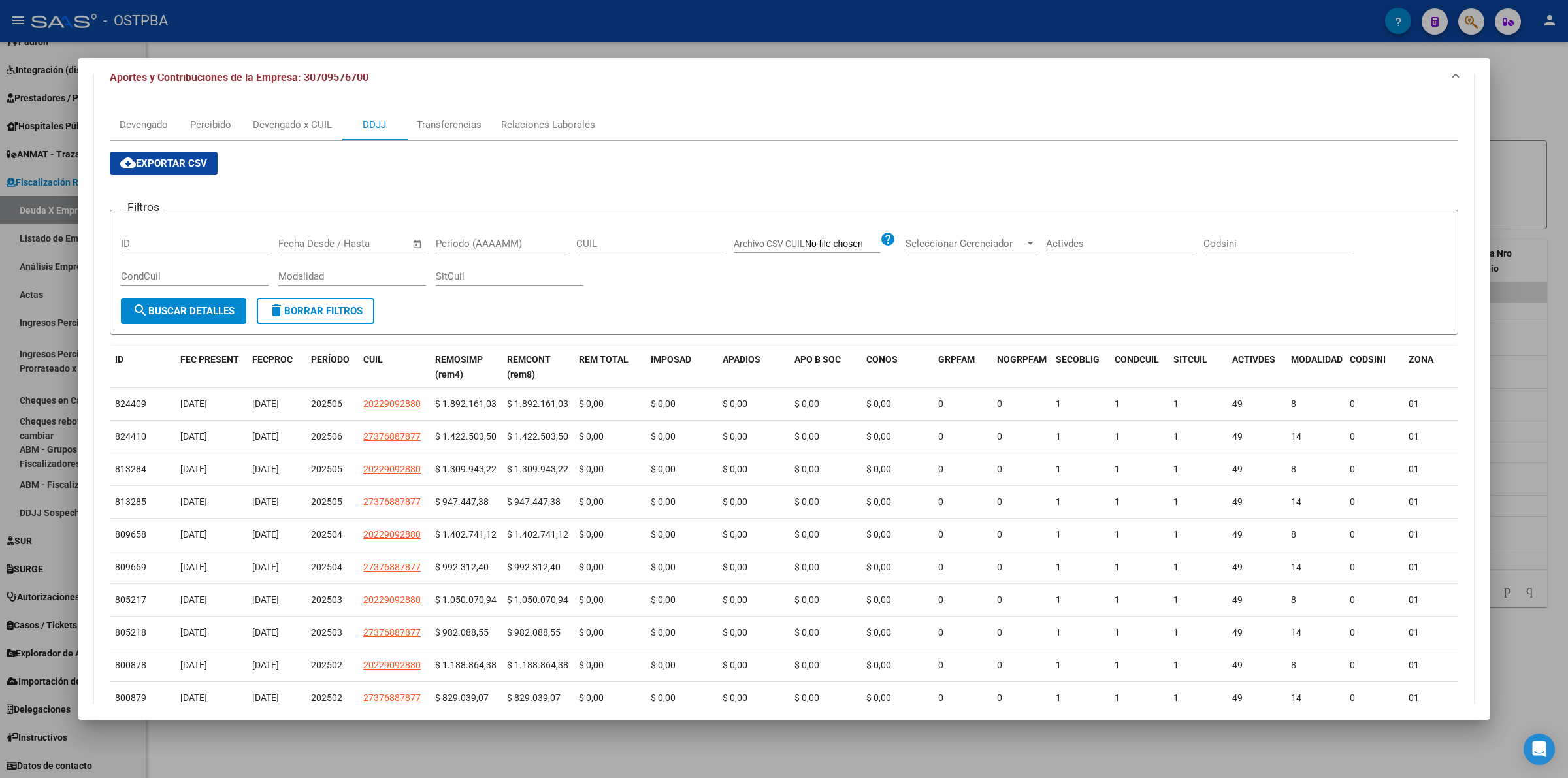
scroll to position [0, 0]
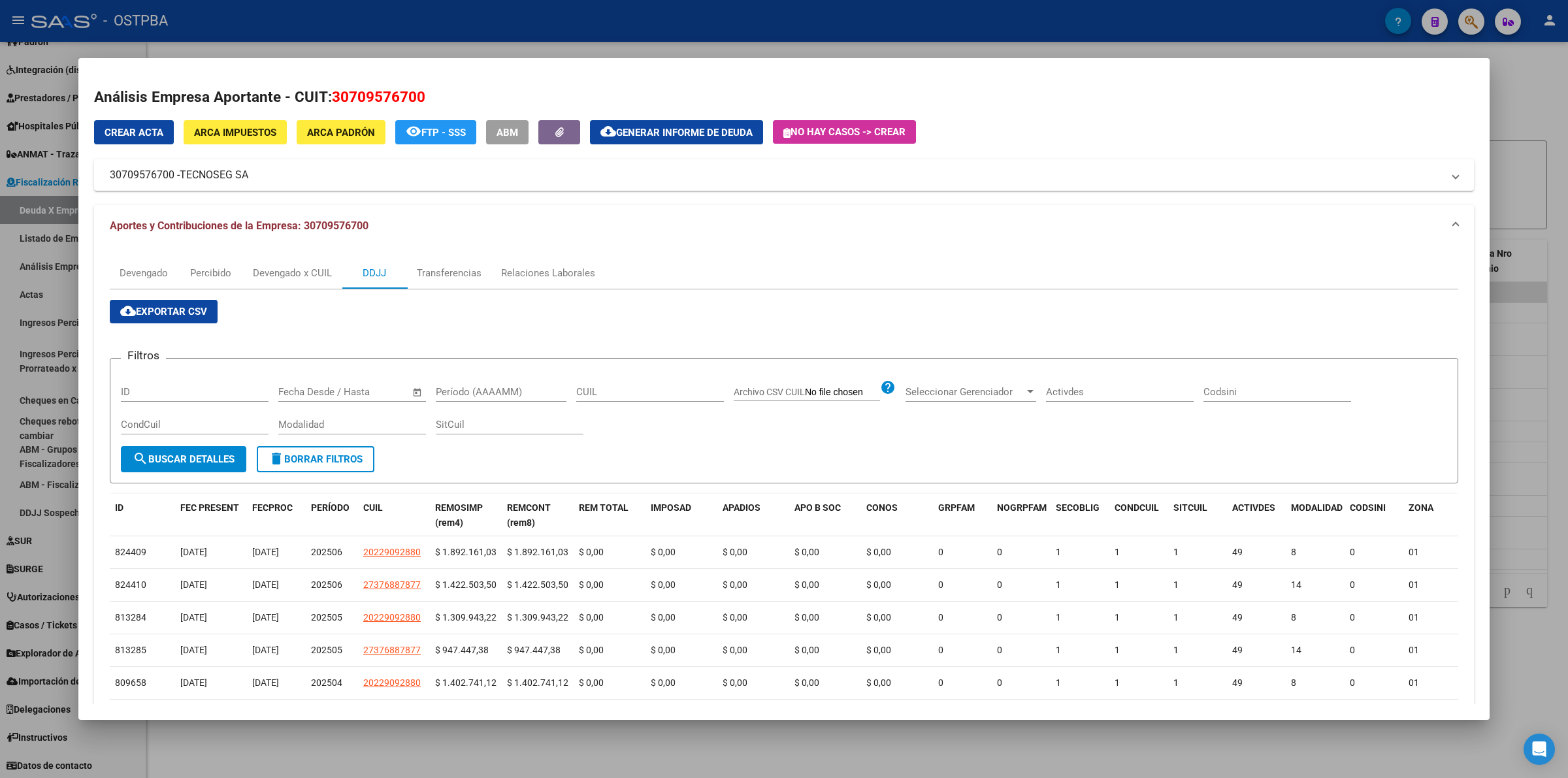
click at [1559, 220] on div at bounding box center [784, 389] width 1568 height 778
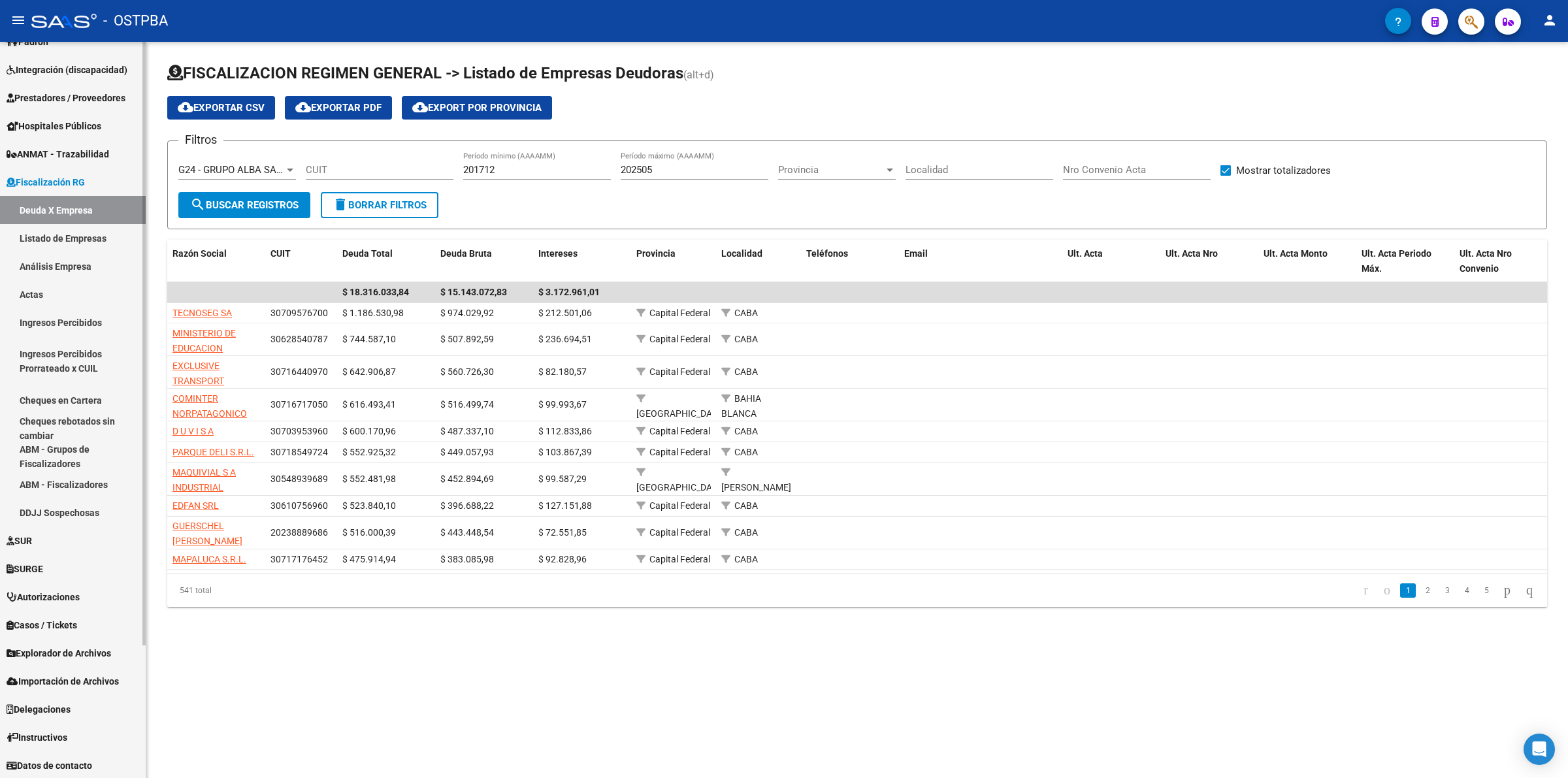
click at [56, 234] on link "Listado de Empresas" at bounding box center [73, 238] width 146 height 28
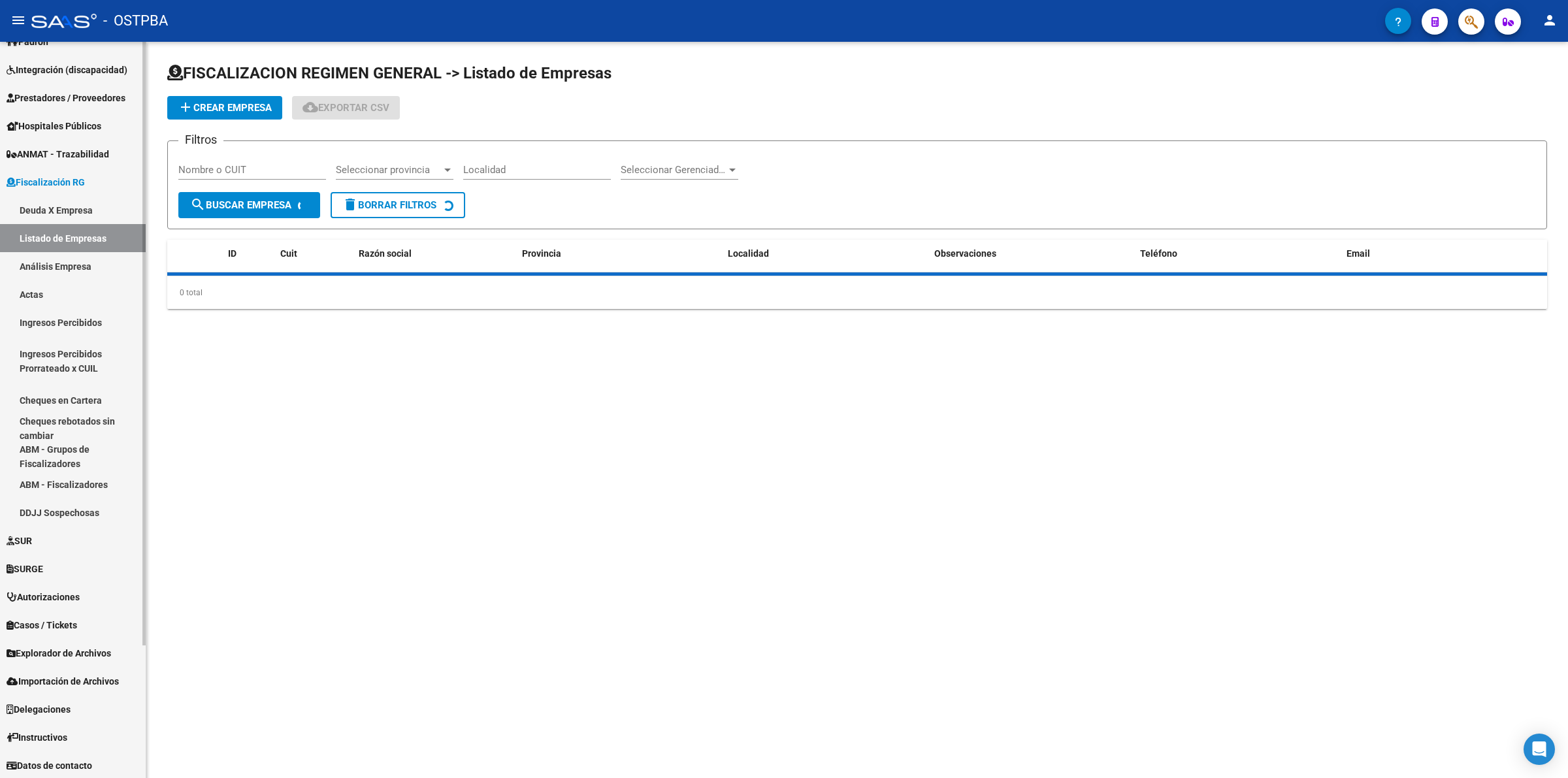
click at [56, 207] on link "Deuda X Empresa" at bounding box center [73, 210] width 146 height 28
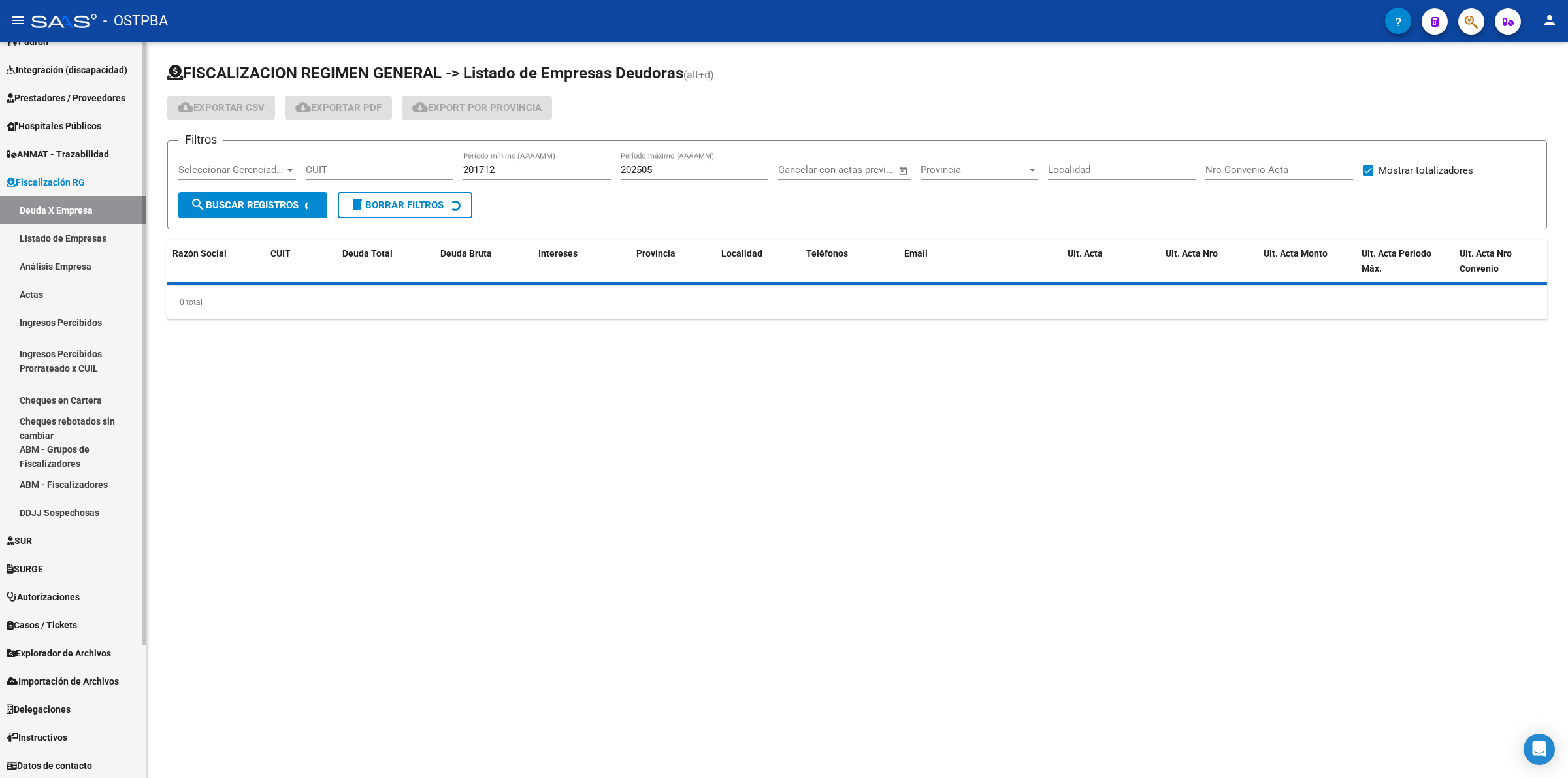
click at [59, 184] on span "Fiscalización RG" at bounding box center [46, 182] width 79 height 14
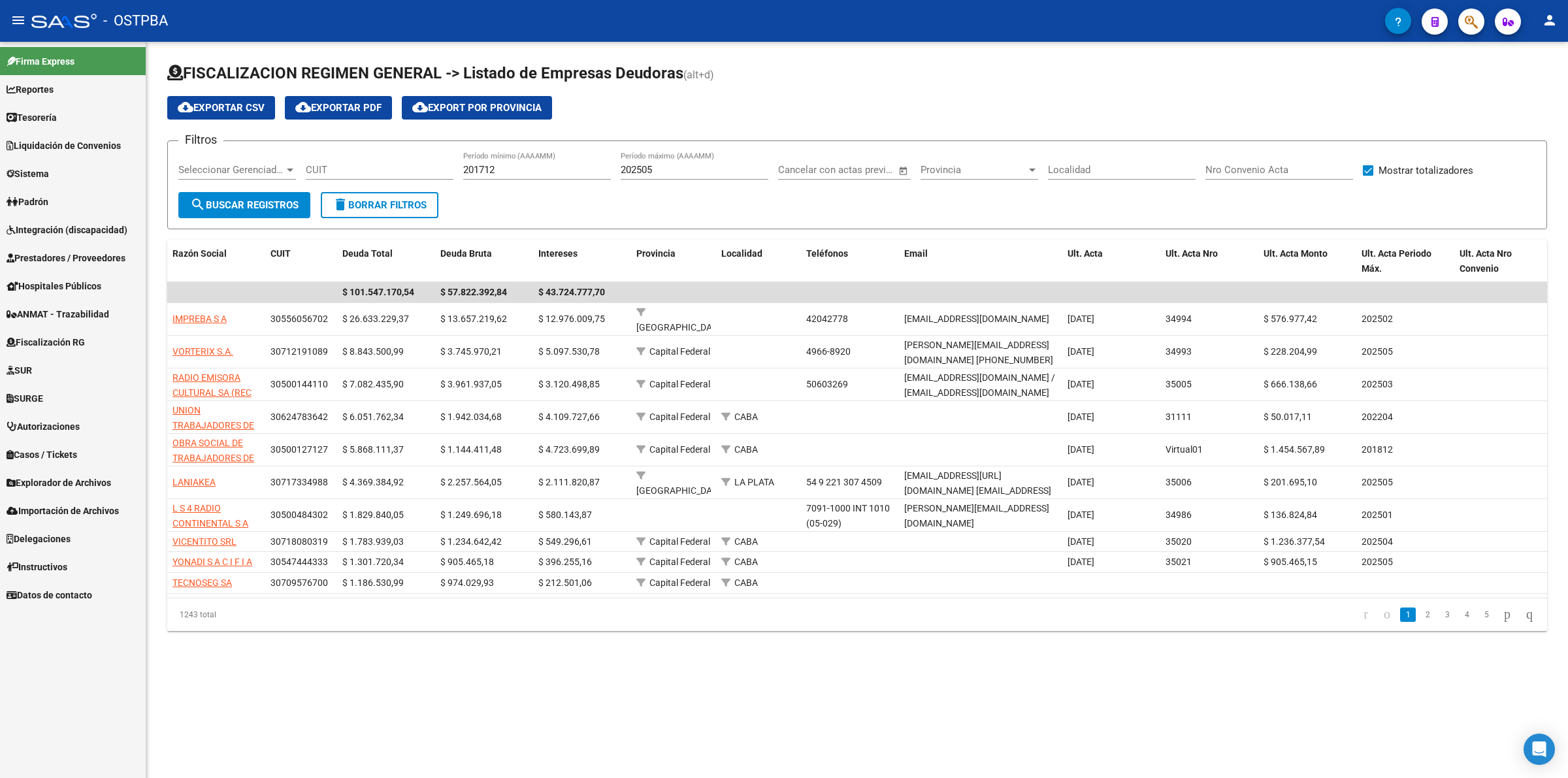
click at [101, 249] on link "Prestadores / Proveedores" at bounding box center [73, 258] width 146 height 28
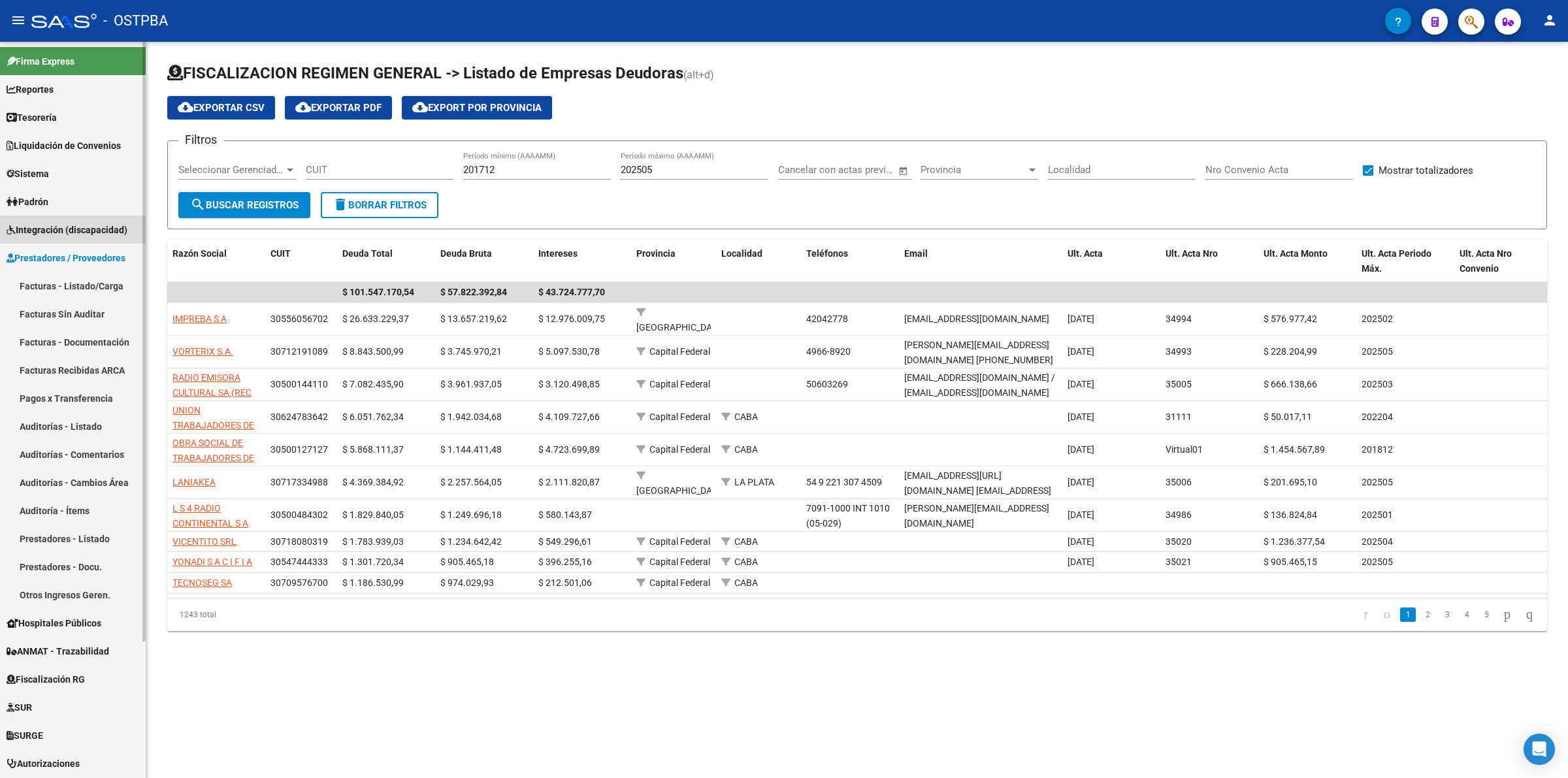
click at [47, 223] on span "Integración (discapacidad)" at bounding box center [67, 230] width 121 height 14
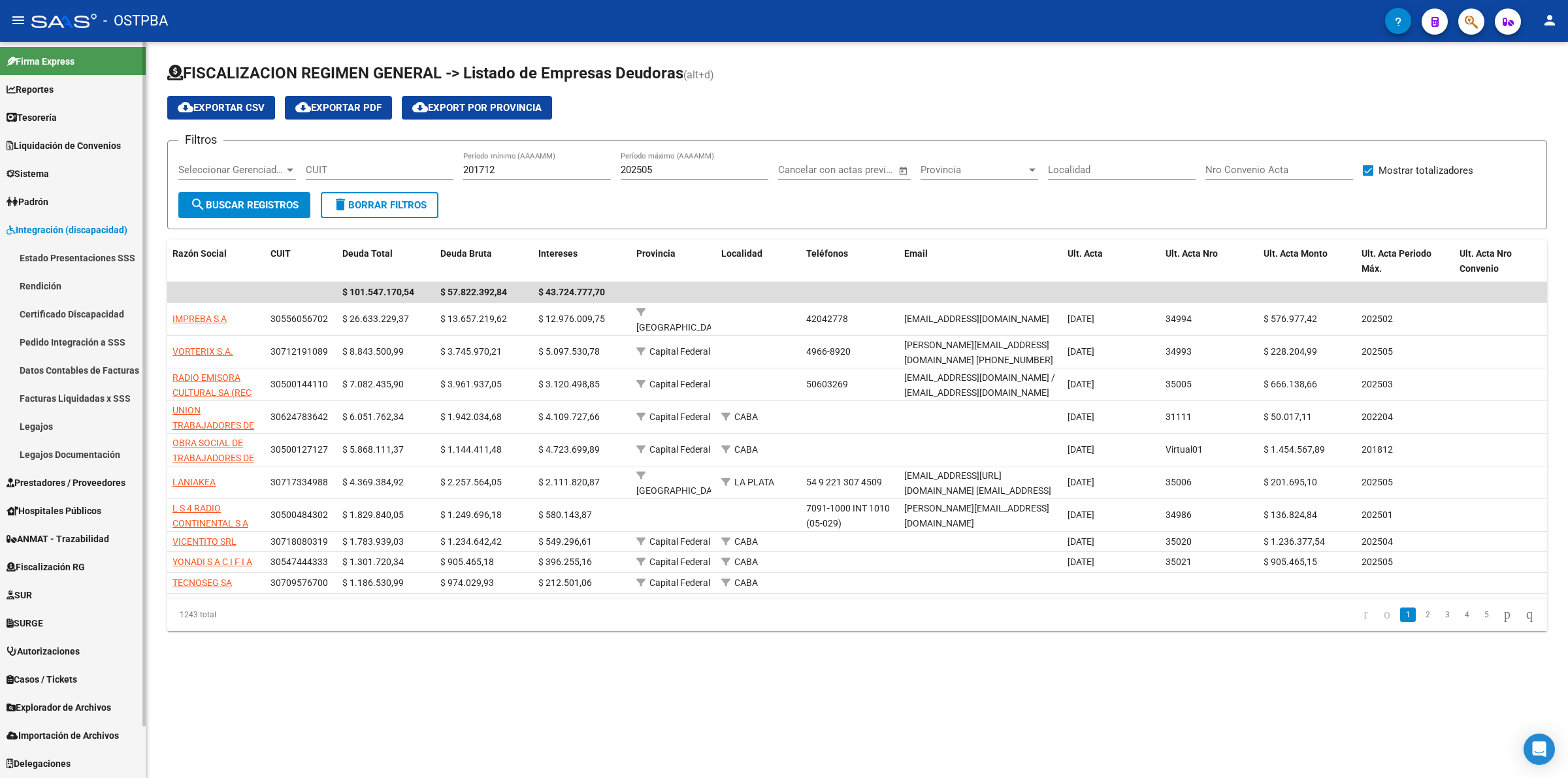
click at [53, 283] on link "Rendición" at bounding box center [73, 286] width 146 height 28
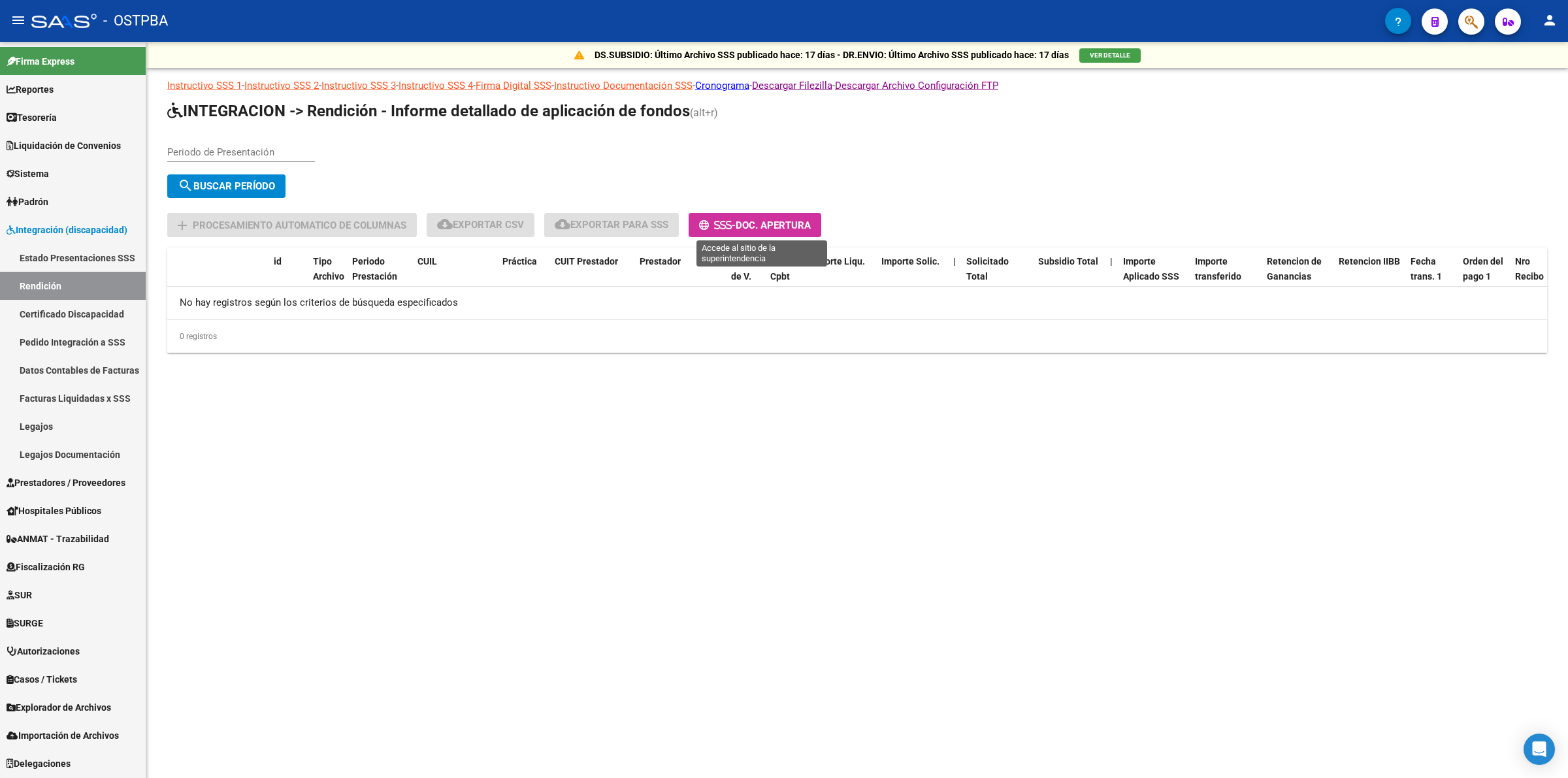
click at [789, 222] on span "Doc. Apertura" at bounding box center [773, 225] width 75 height 12
click at [750, 80] on link "Cronograma" at bounding box center [721, 86] width 54 height 12
